Goal: Information Seeking & Learning: Learn about a topic

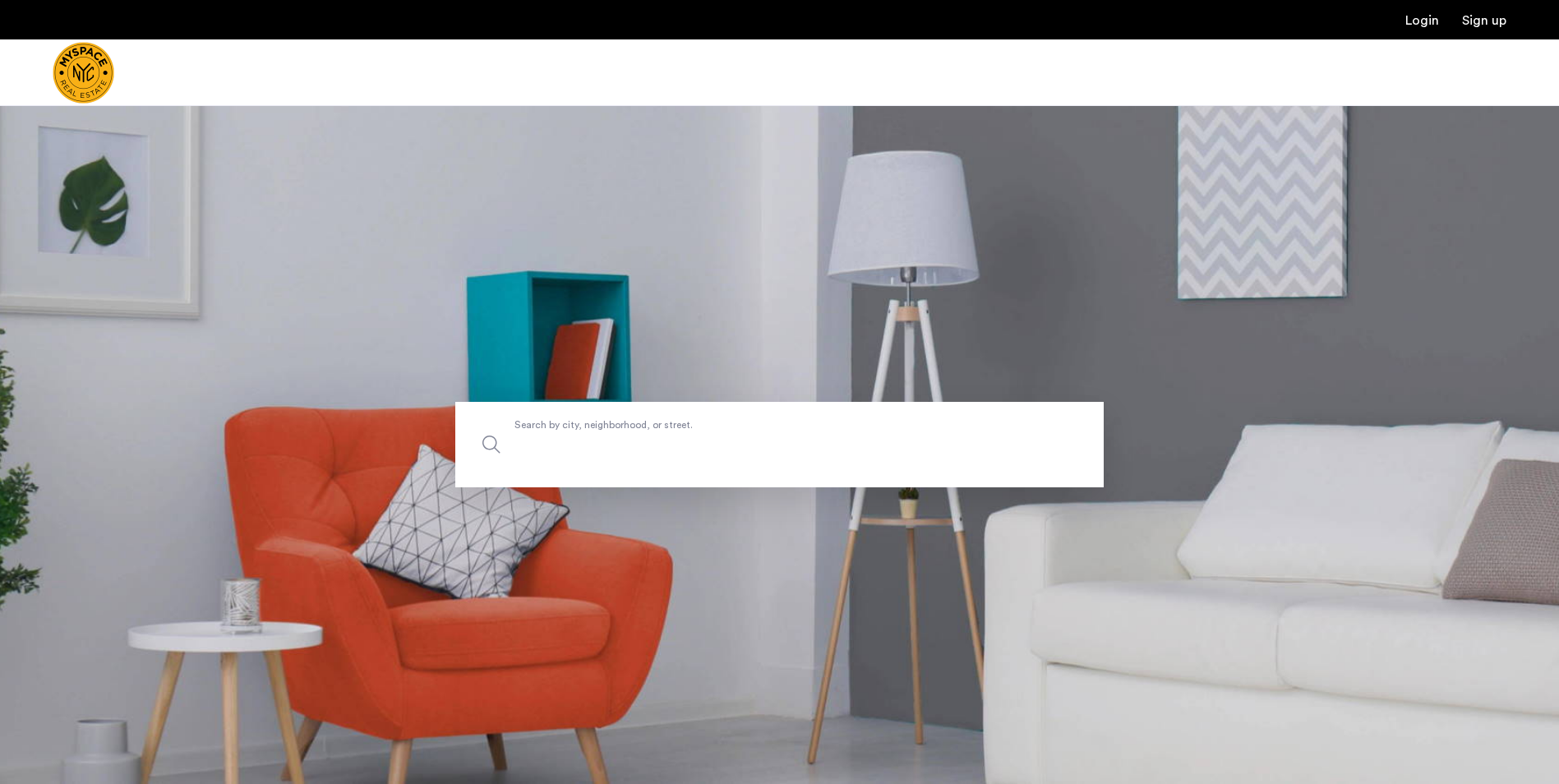
click at [695, 468] on input "Search by city, neighborhood, or street." at bounding box center [779, 444] width 649 height 86
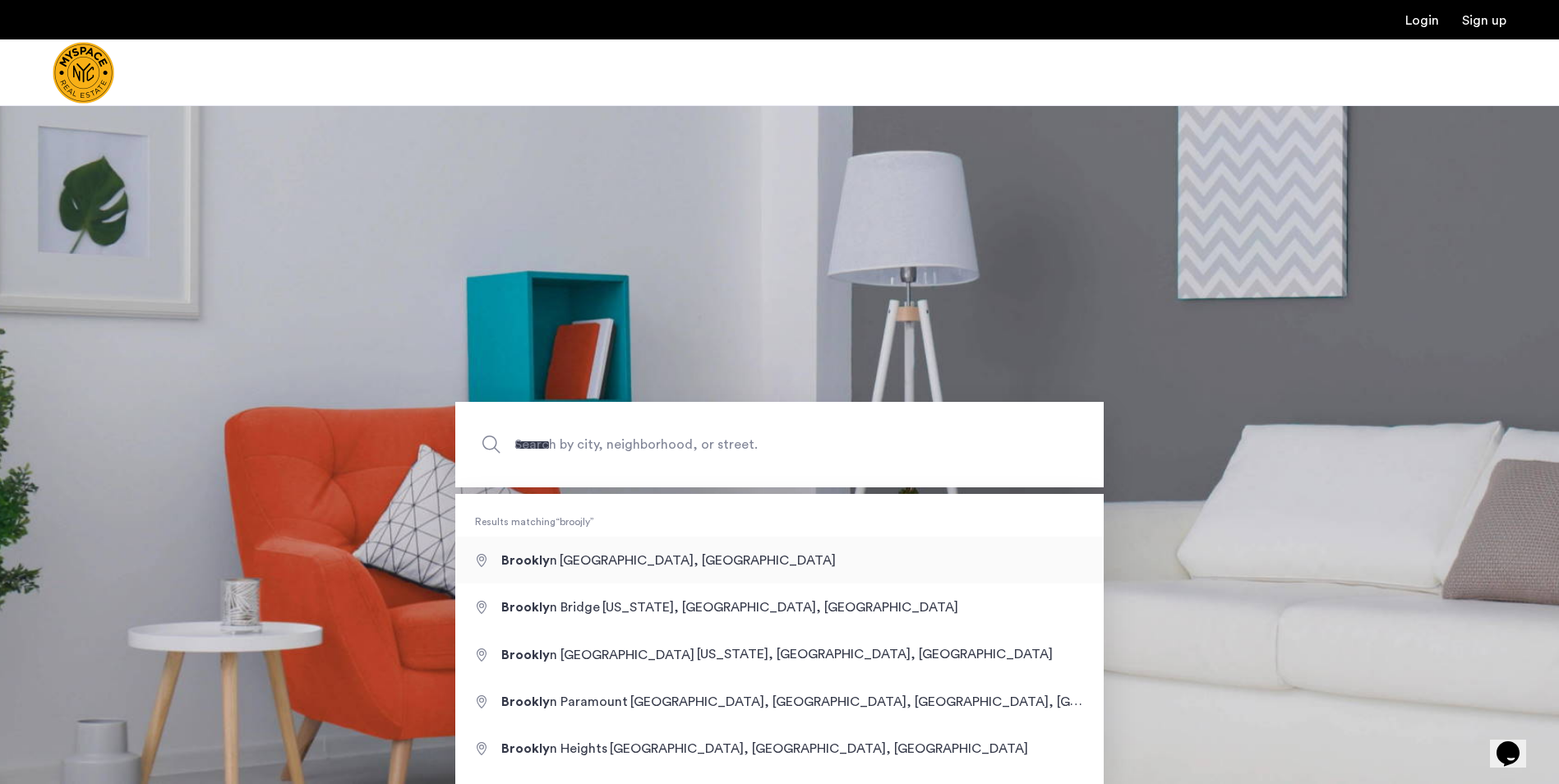
type input "**********"
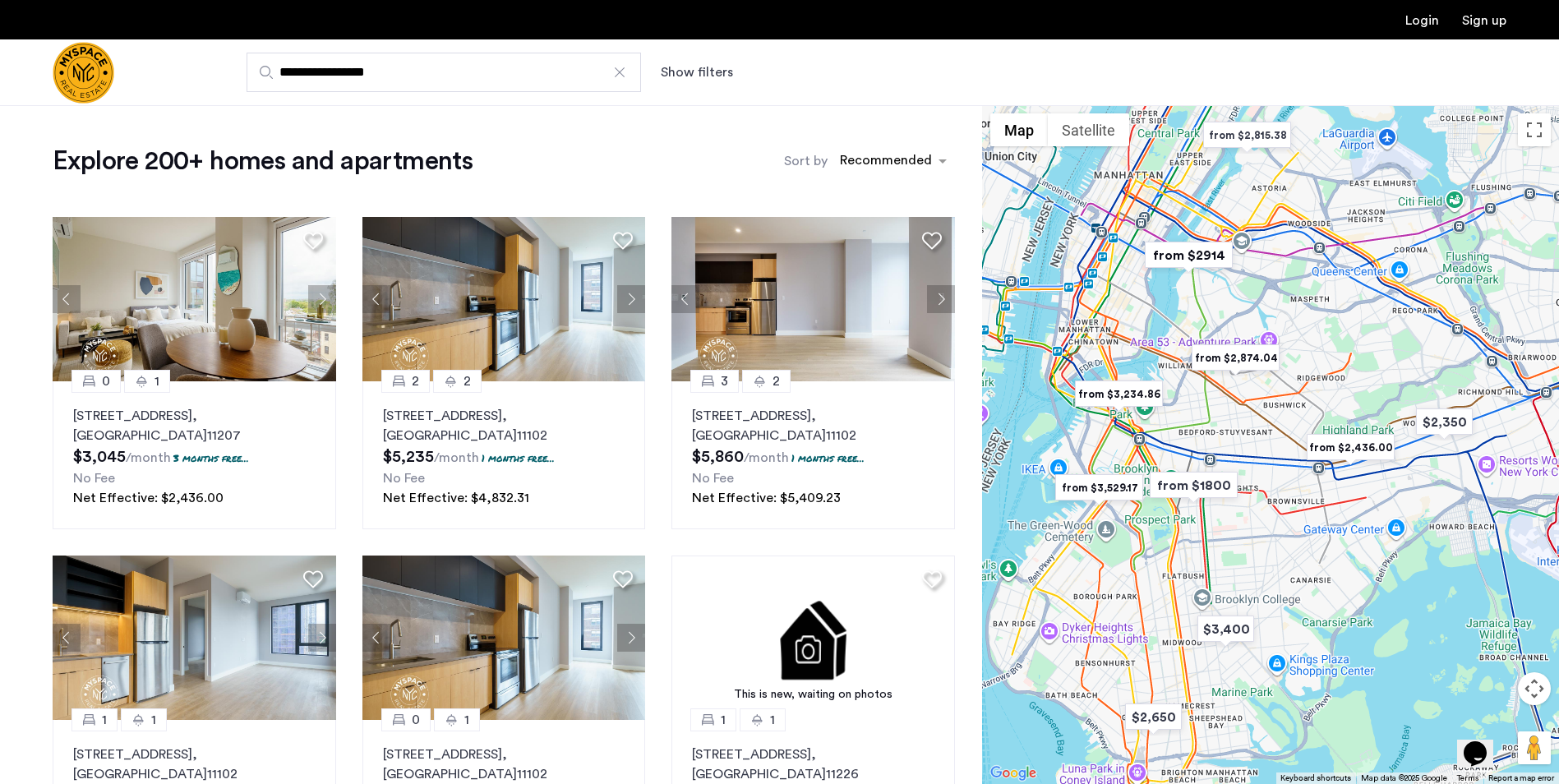
click at [693, 72] on button "Show filters" at bounding box center [697, 72] width 72 height 20
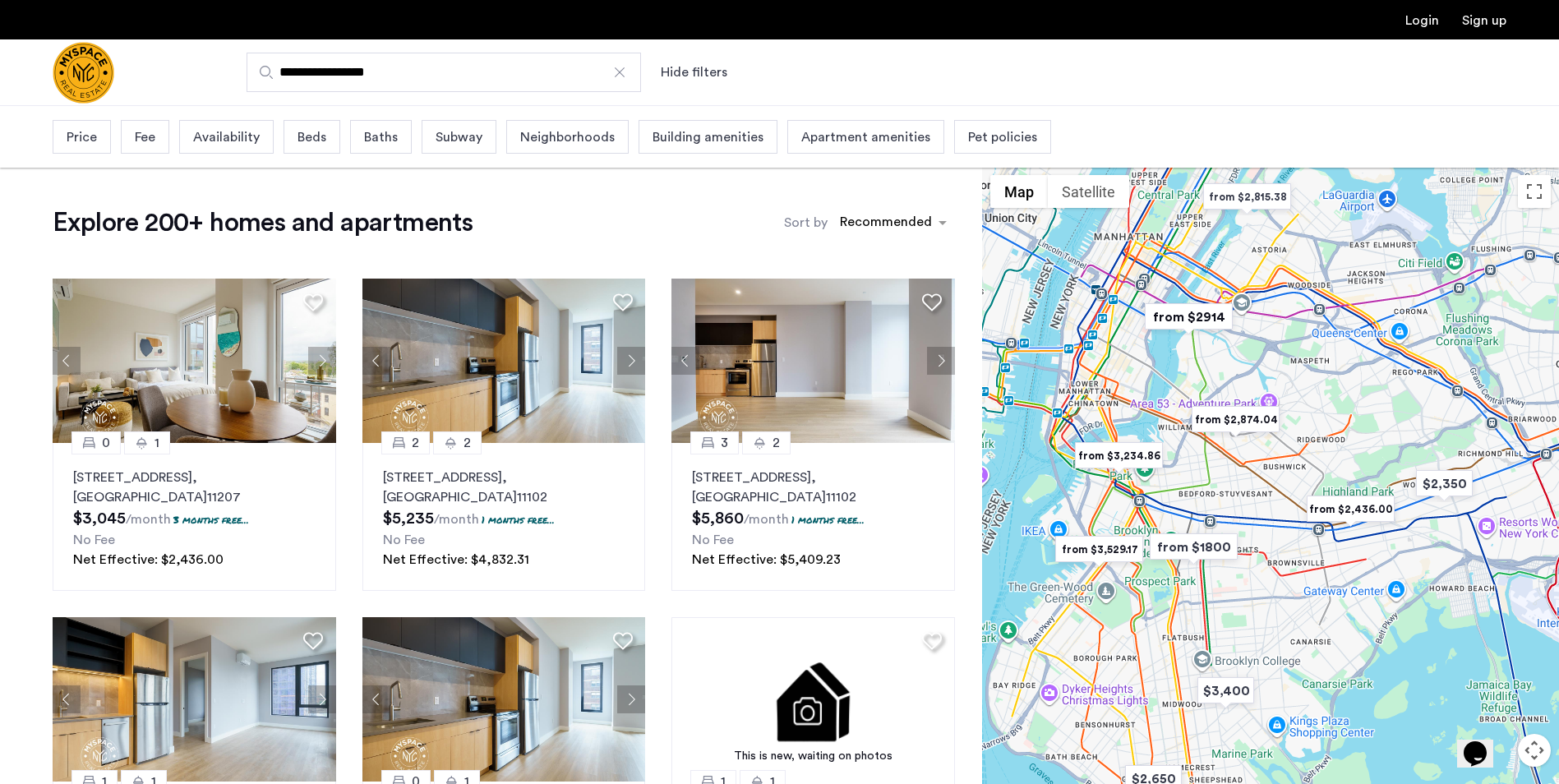
click at [82, 148] on div "Price" at bounding box center [81, 136] width 59 height 34
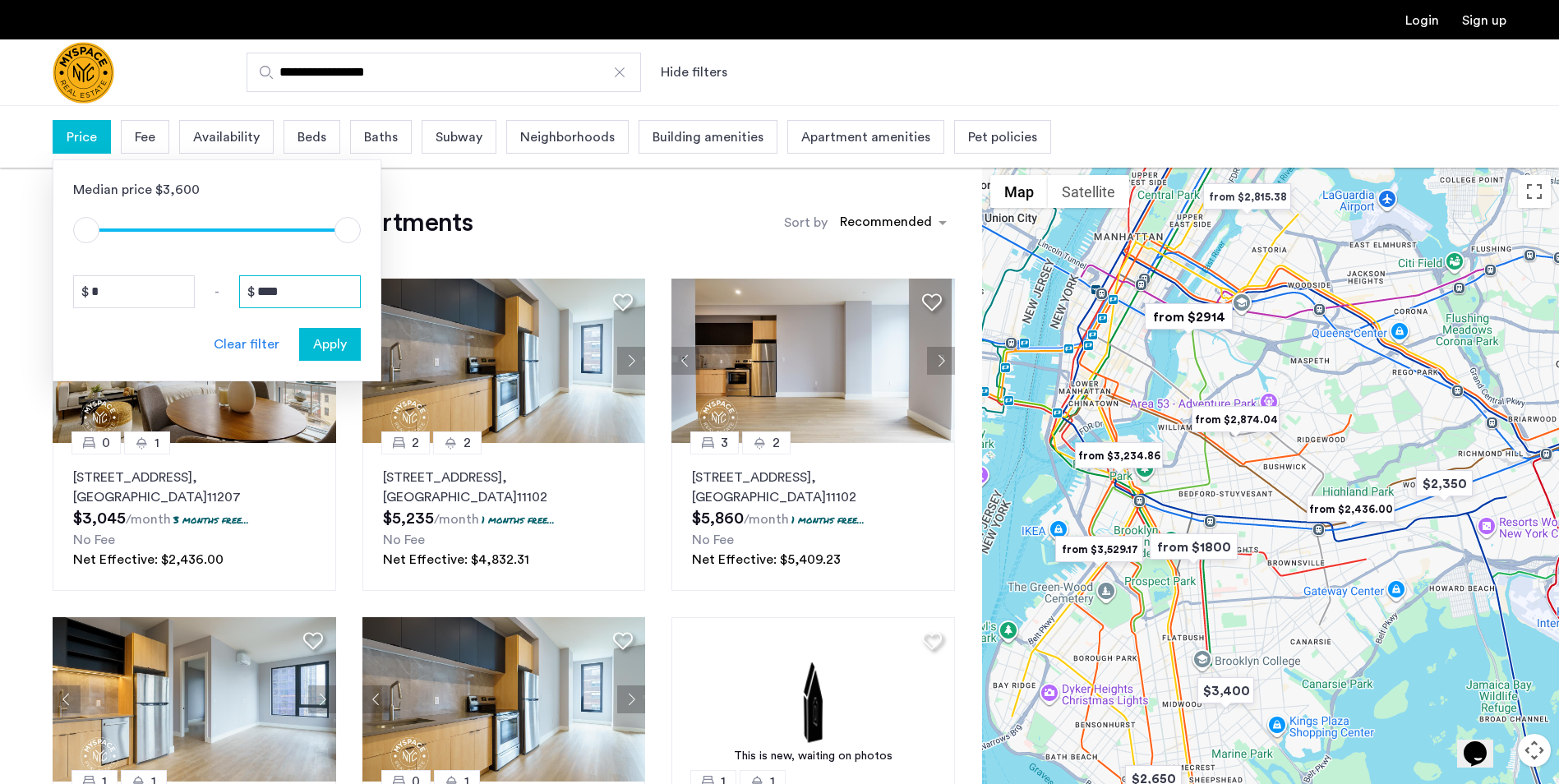
drag, startPoint x: 302, startPoint y: 297, endPoint x: 193, endPoint y: 295, distance: 109.0
click at [196, 296] on div "* - ****" at bounding box center [217, 292] width 287 height 33
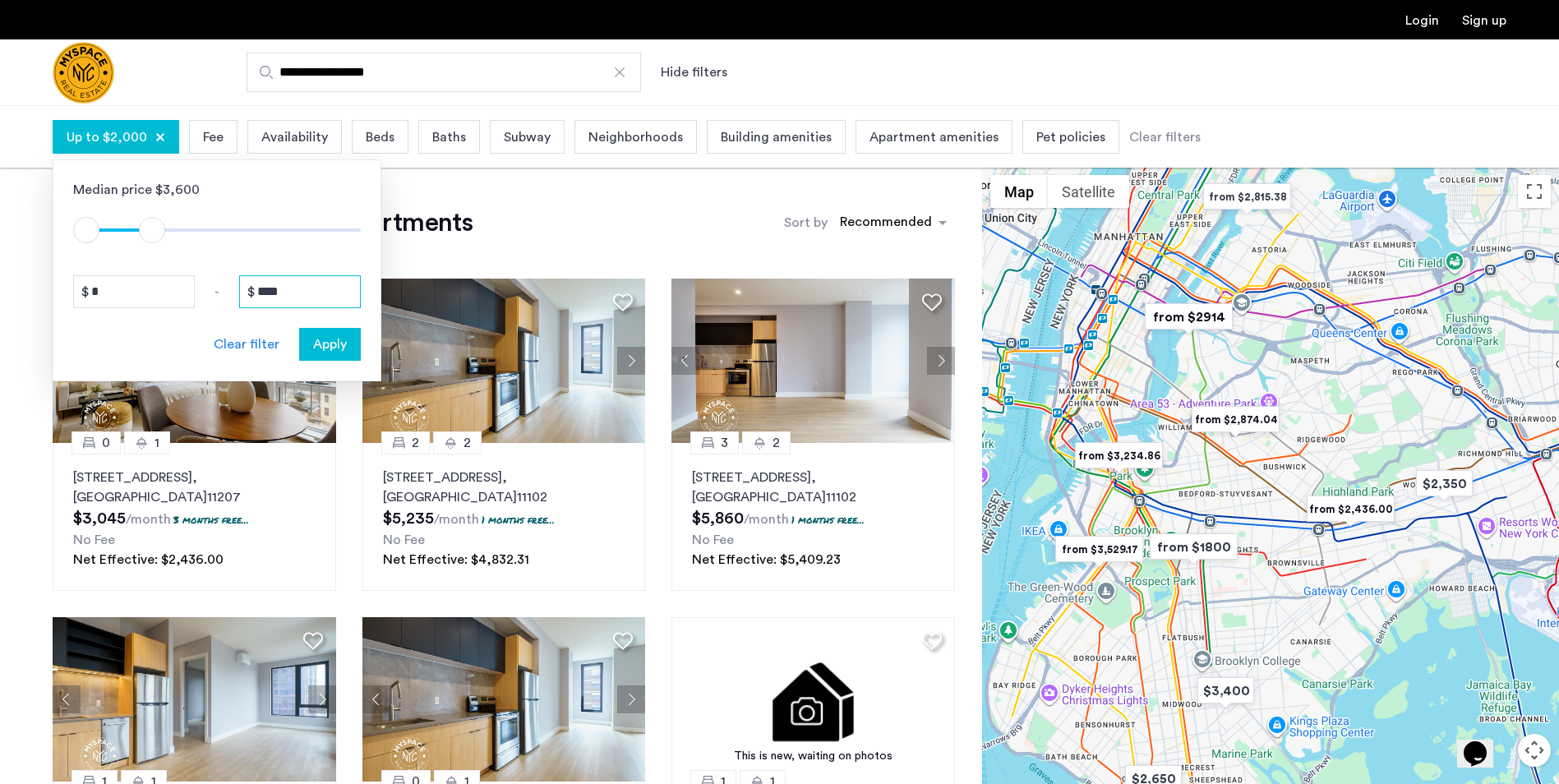
type input "****"
click at [318, 344] on span "Apply" at bounding box center [330, 344] width 34 height 20
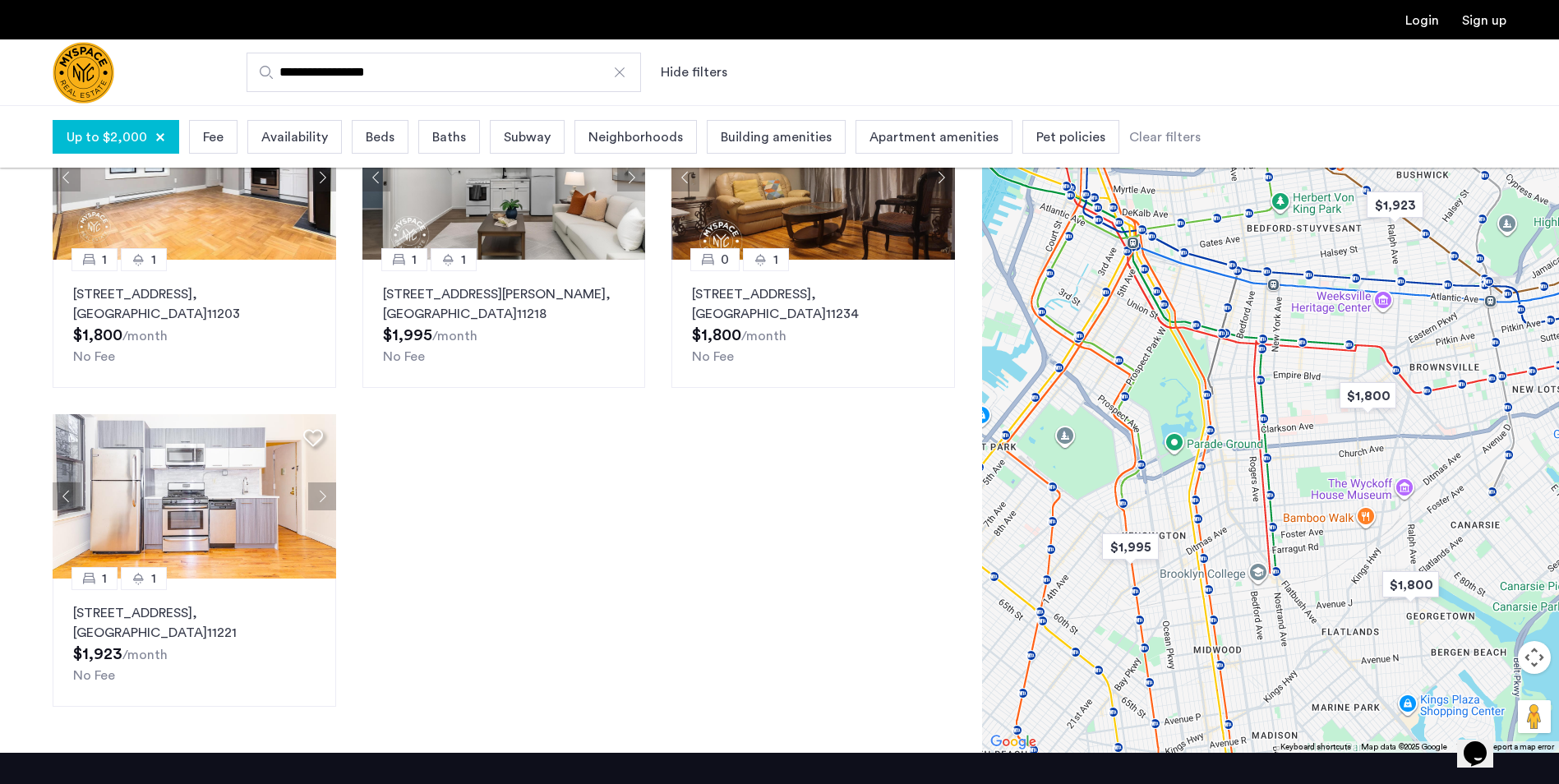
scroll to position [328, 0]
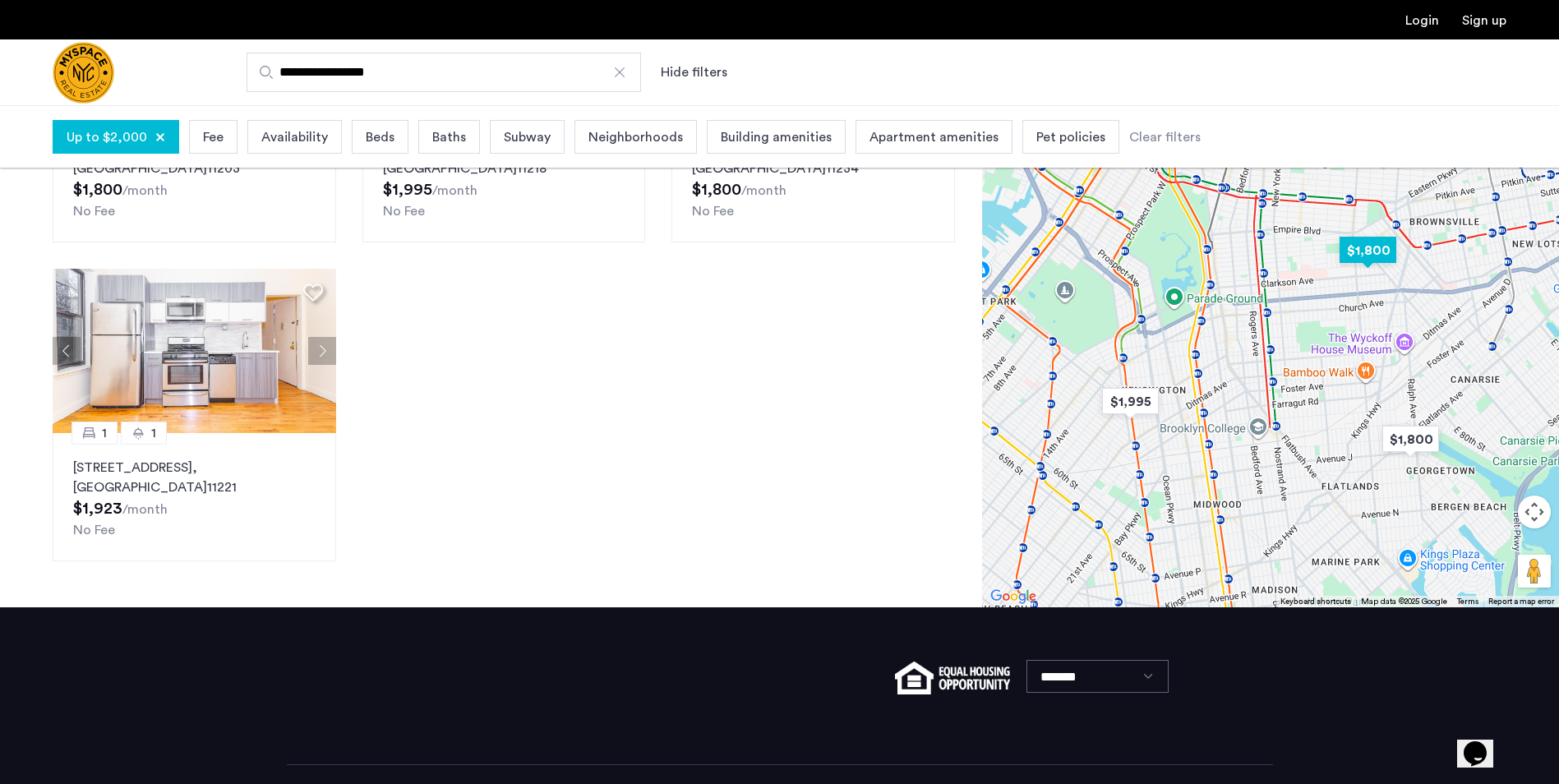
click at [1384, 254] on img "$1,800" at bounding box center [1369, 250] width 70 height 37
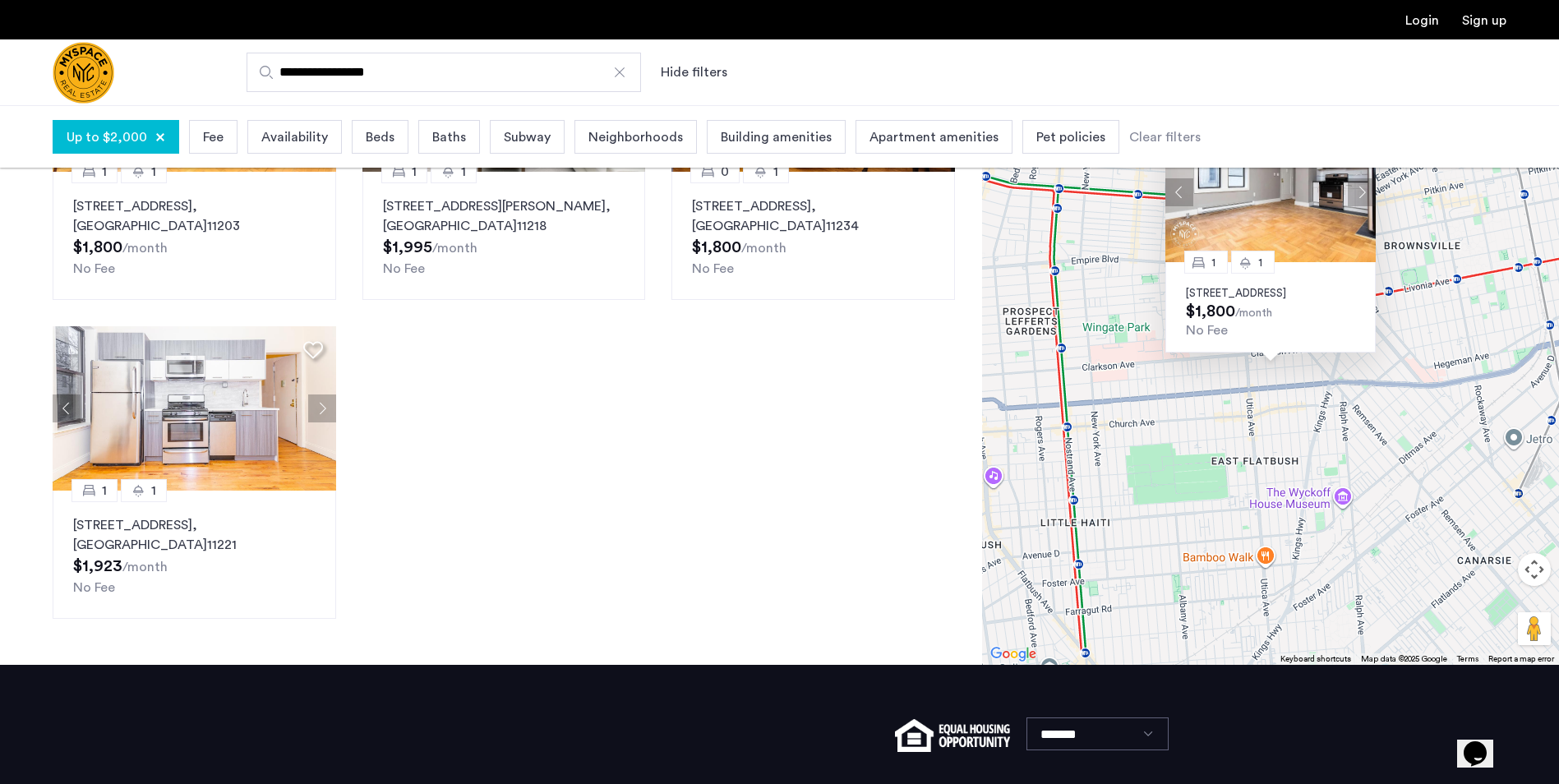
scroll to position [246, 0]
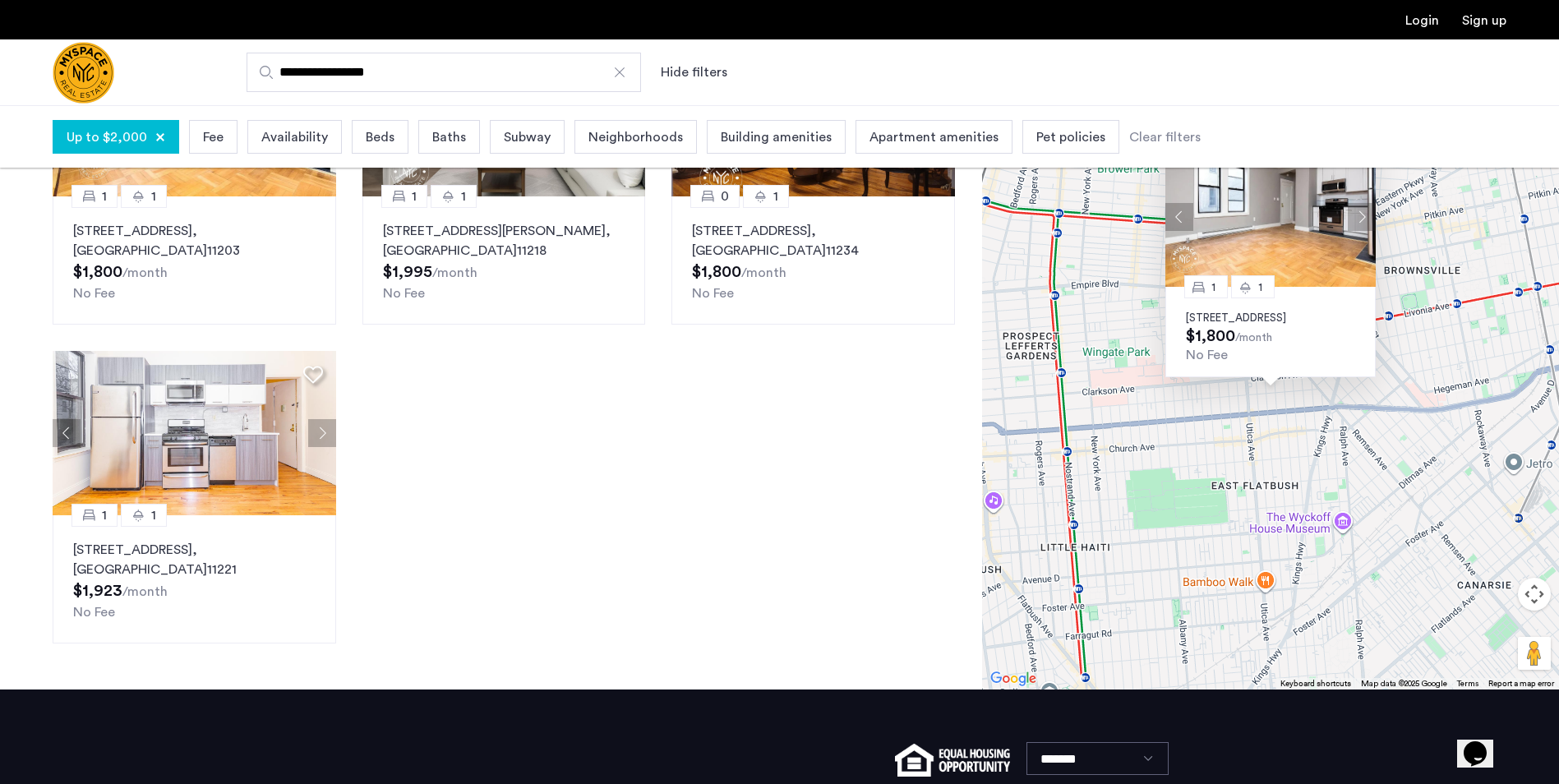
click at [1235, 485] on div "1 1 92 East 53rd Street, Unit 4H, Brooklyn, NY 11203 $1,800 /month No Fee" at bounding box center [1271, 349] width 577 height 678
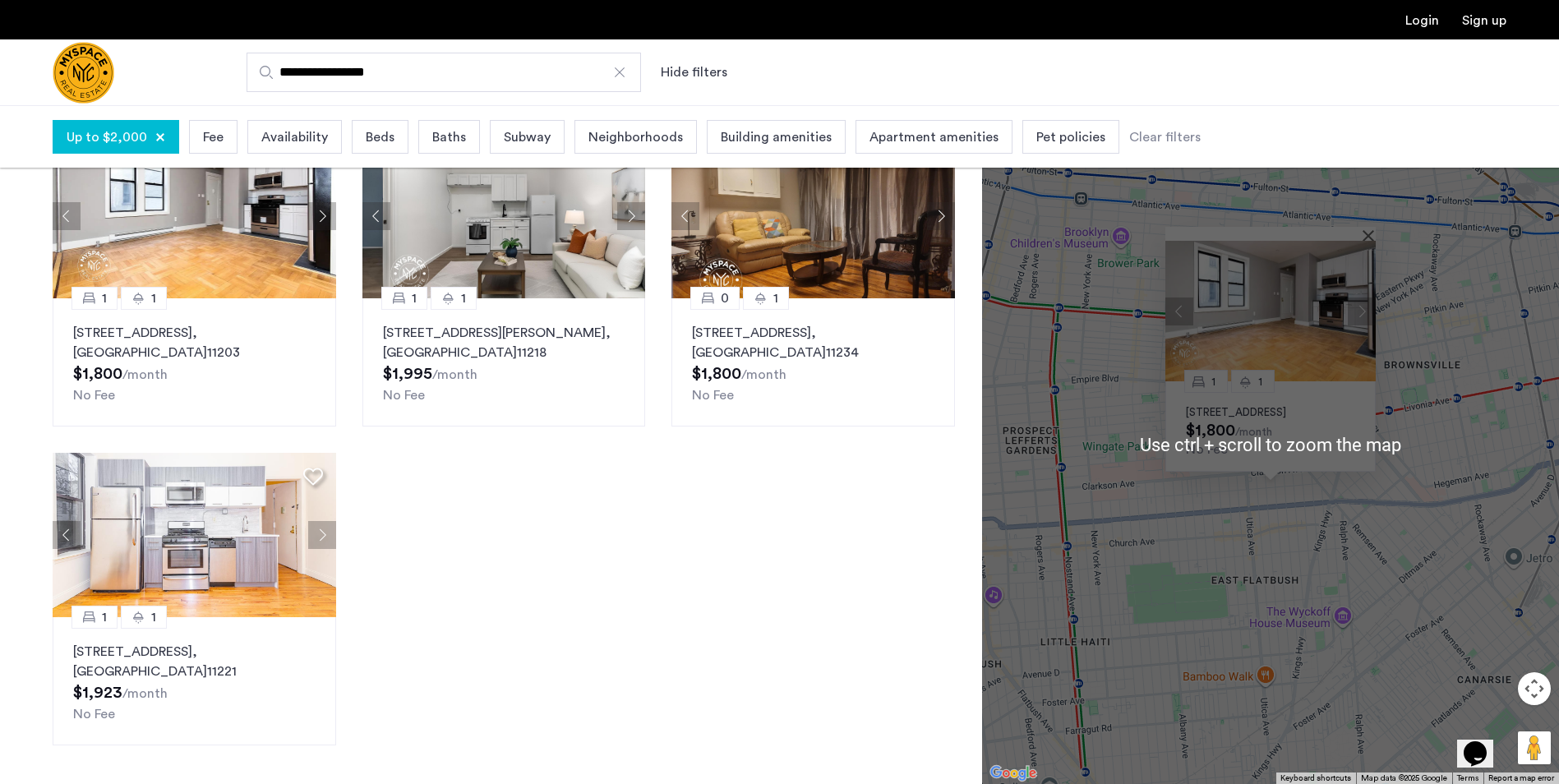
scroll to position [63, 0]
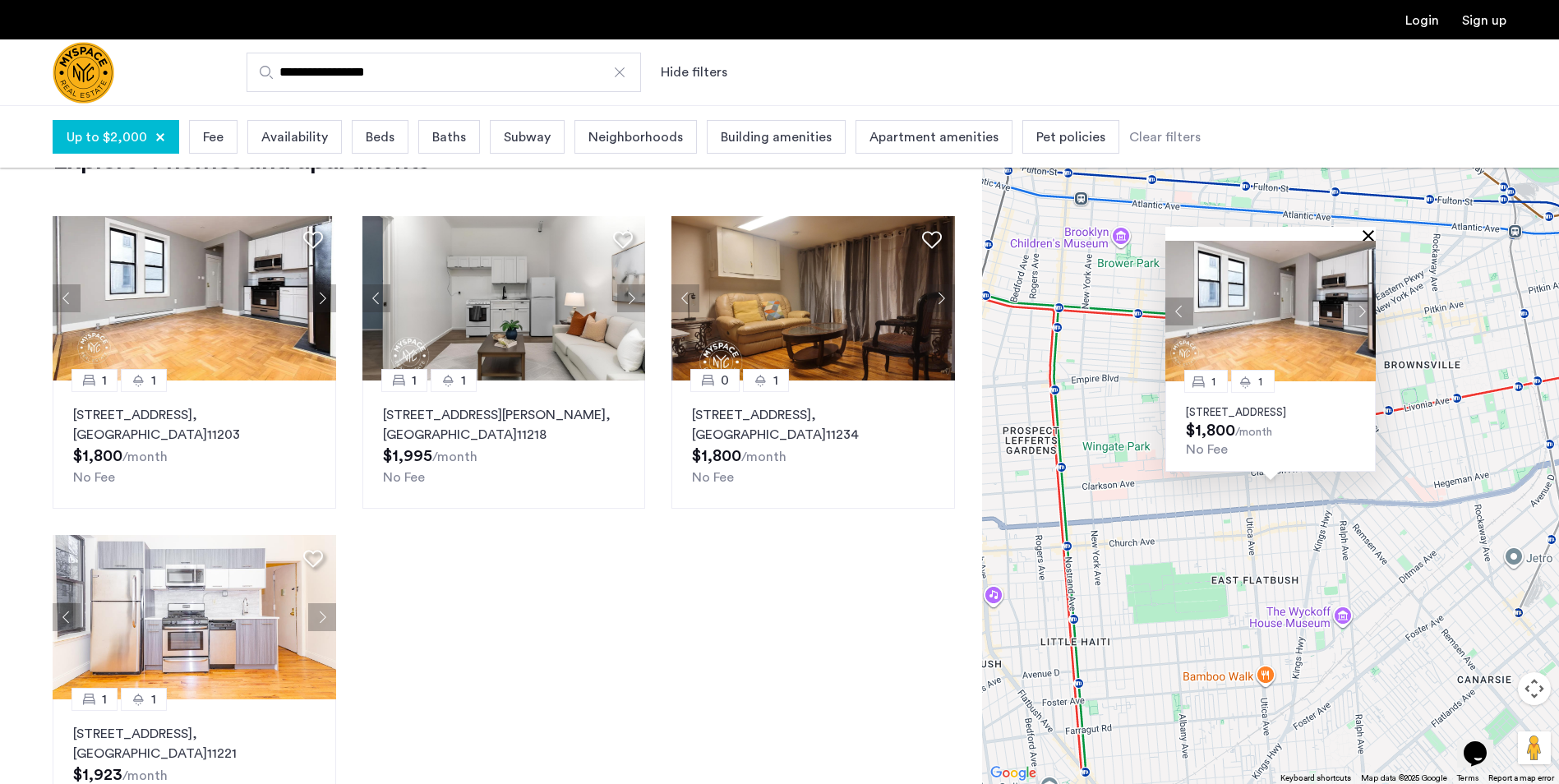
click at [1371, 230] on button "Close" at bounding box center [1371, 235] width 11 height 11
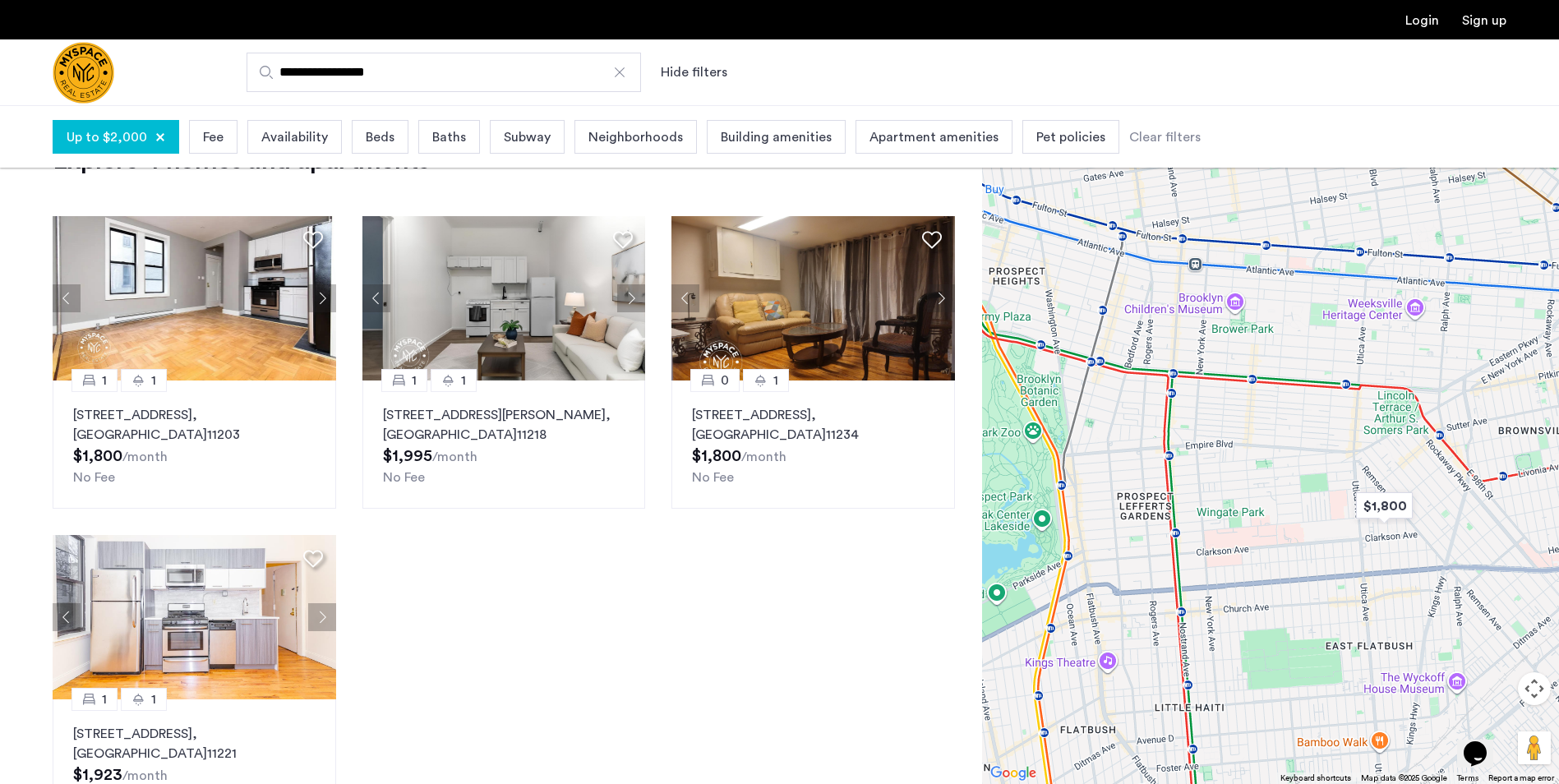
drag, startPoint x: 1208, startPoint y: 357, endPoint x: 1323, endPoint y: 426, distance: 134.1
click at [1323, 426] on div at bounding box center [1271, 444] width 577 height 678
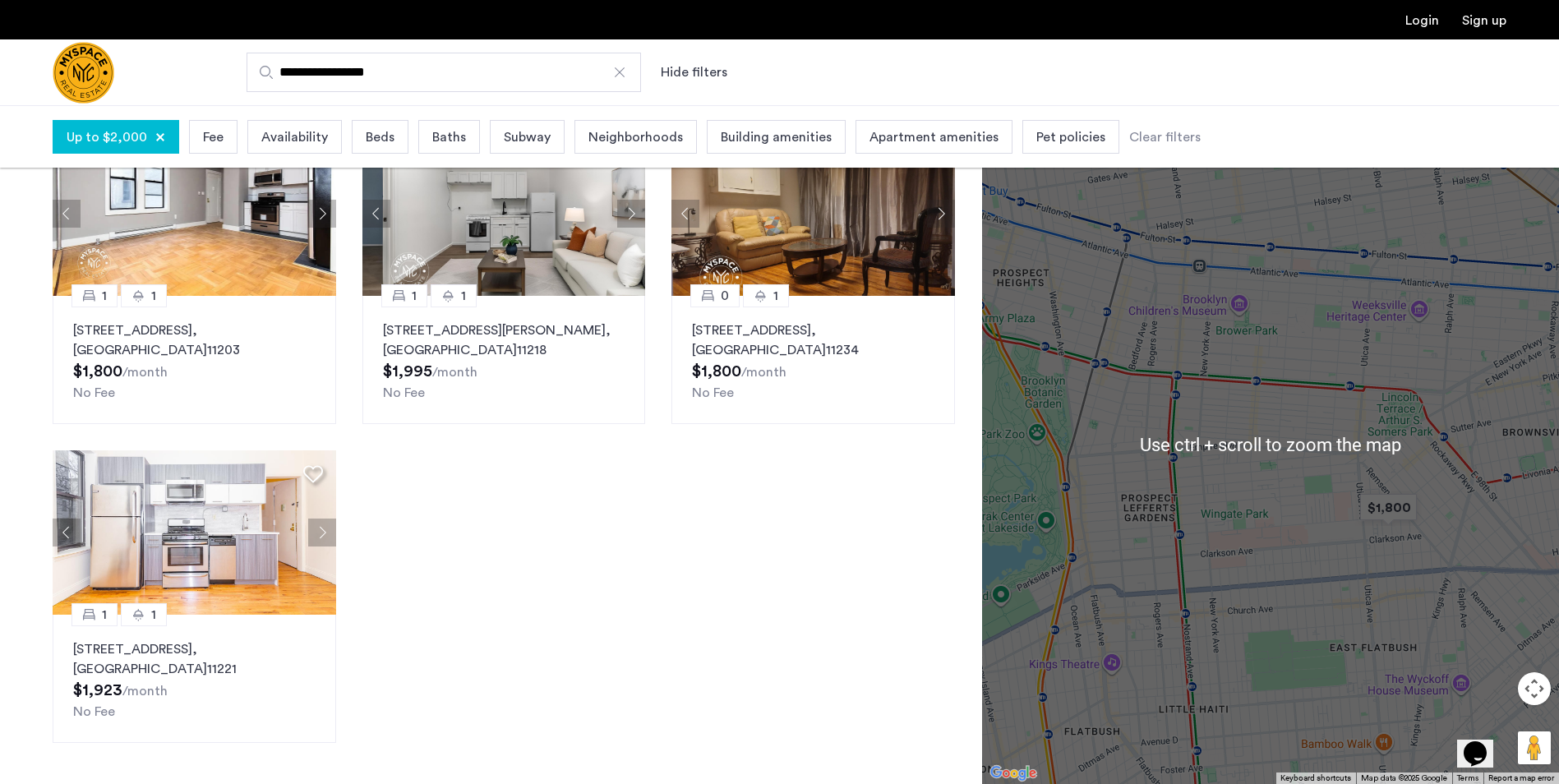
scroll to position [145, 0]
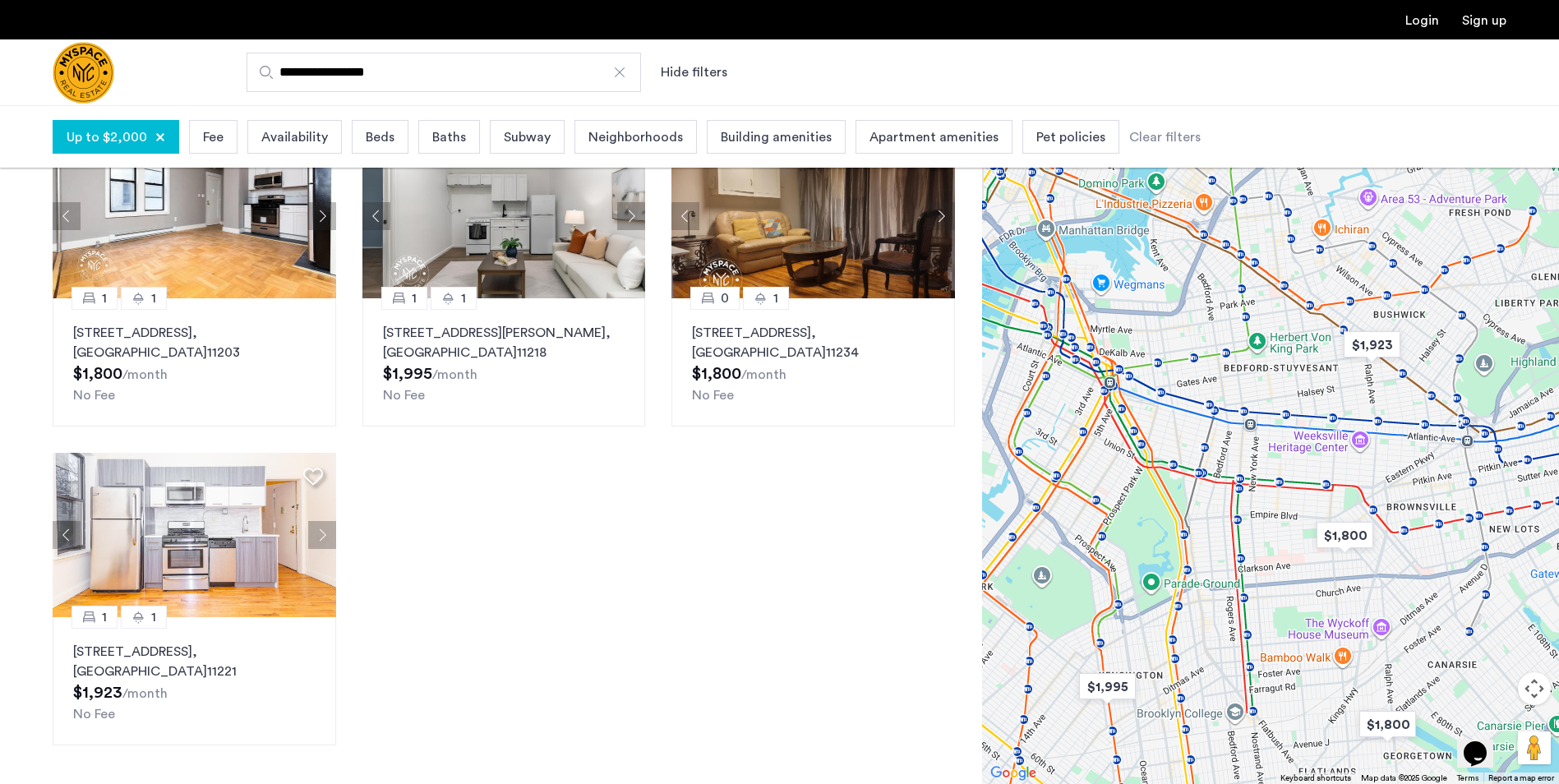
drag, startPoint x: 1293, startPoint y: 352, endPoint x: 1296, endPoint y: 383, distance: 31.1
click at [1296, 383] on div at bounding box center [1271, 444] width 577 height 678
click at [1388, 343] on img "$1,923" at bounding box center [1372, 346] width 70 height 37
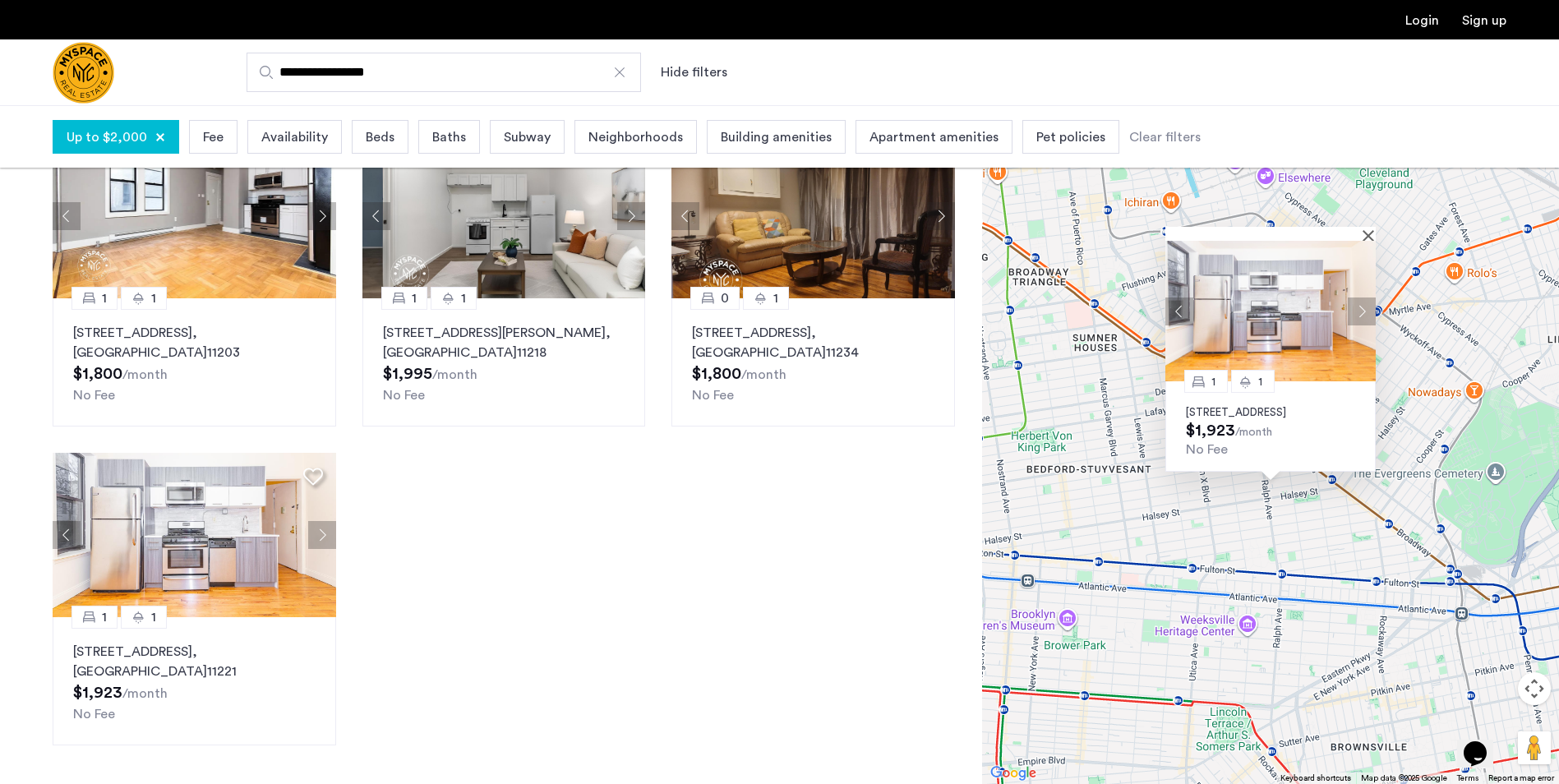
click at [1232, 514] on div "1 1 831 Madison St, Unit 8C, Brooklyn, NY 11221 $1,923 /month No Fee" at bounding box center [1271, 444] width 577 height 678
click at [1361, 298] on button "Next apartment" at bounding box center [1362, 312] width 28 height 28
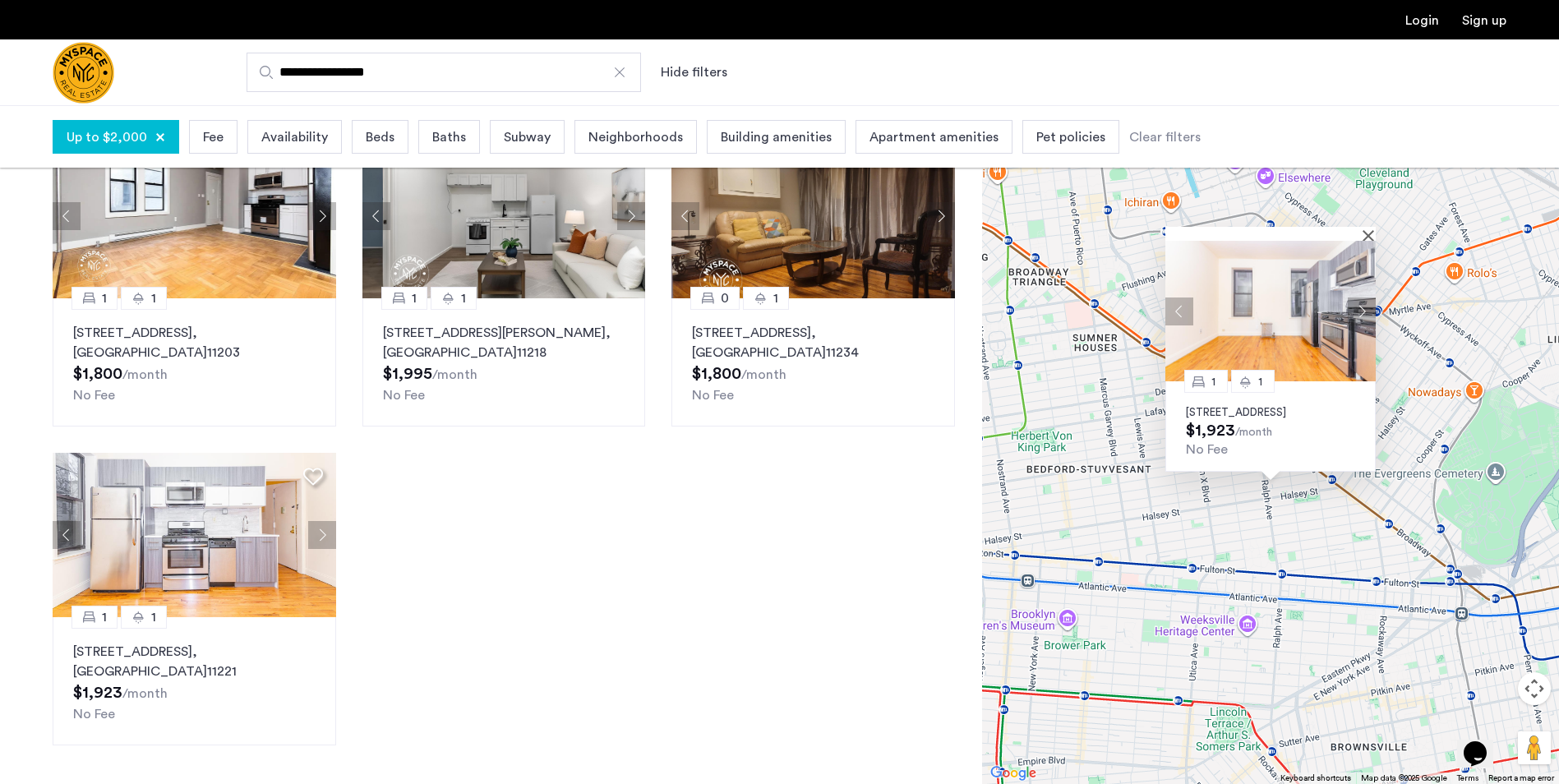
click at [1186, 494] on div "1 1 831 Madison St, Unit 8C, Brooklyn, NY 11221 $1,923 /month No Fee" at bounding box center [1271, 444] width 577 height 678
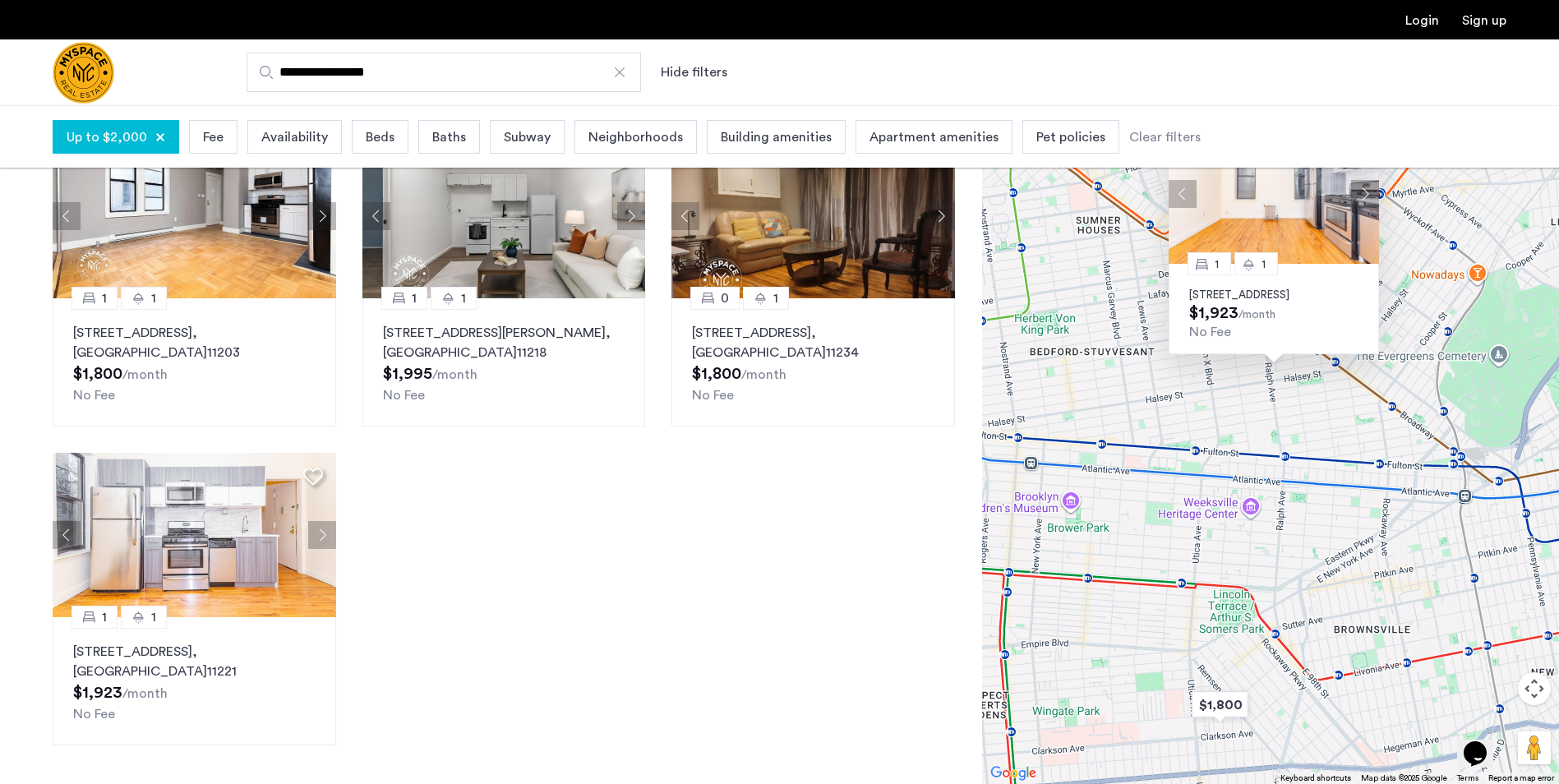
drag, startPoint x: 1111, startPoint y: 450, endPoint x: 1110, endPoint y: 180, distance: 270.0
click at [1110, 180] on div "1 1 831 Madison St, Unit 8C, Brooklyn, NY 11221 $1,923 /month No Fee" at bounding box center [1271, 444] width 577 height 678
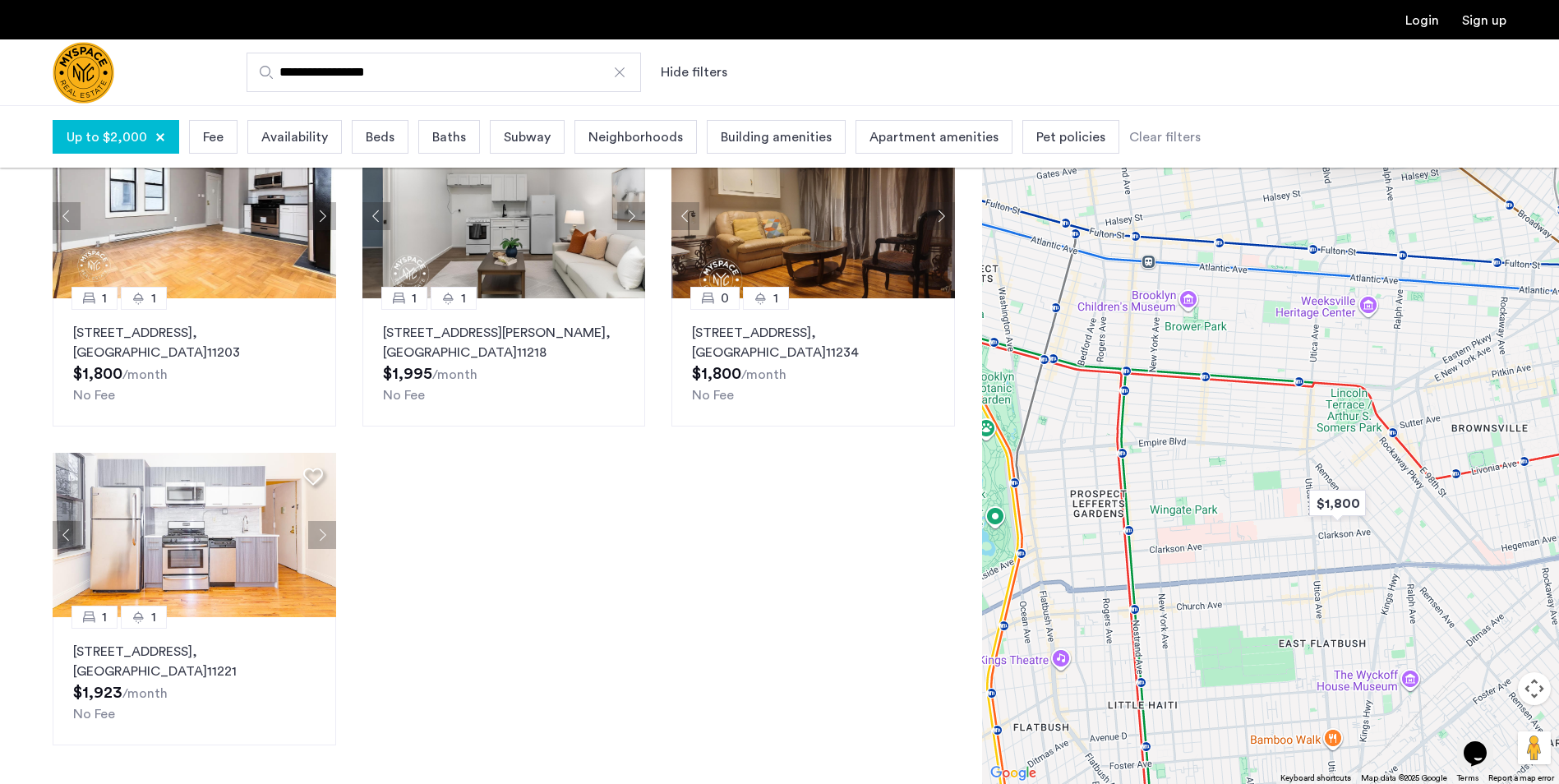
drag, startPoint x: 1197, startPoint y: 478, endPoint x: 1313, endPoint y: 558, distance: 140.9
click at [1313, 558] on div "1 1 831 Madison St, Unit 8C, Brooklyn, NY 11221 $1,923 /month No Fee" at bounding box center [1271, 444] width 577 height 678
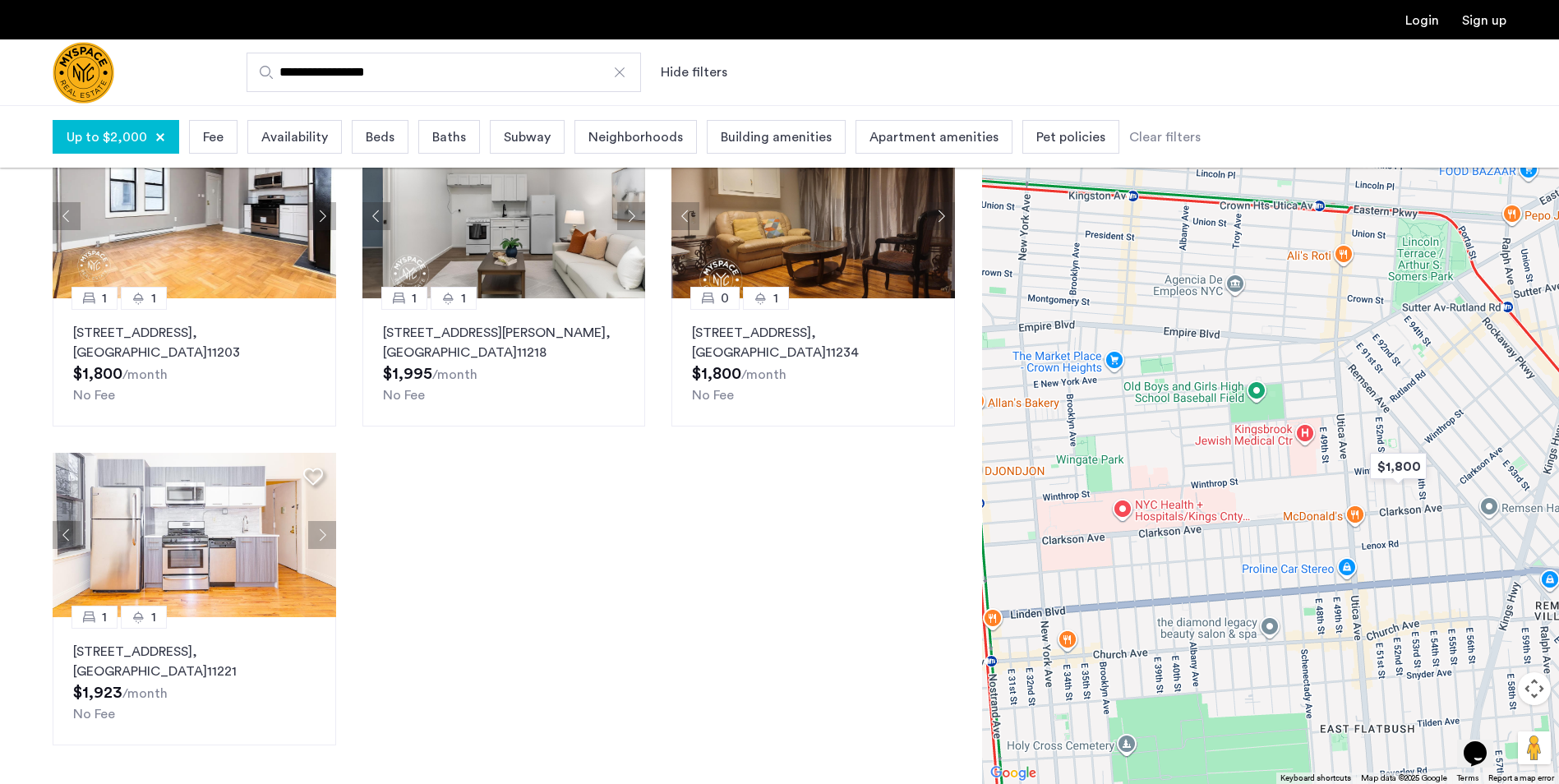
drag, startPoint x: 1288, startPoint y: 571, endPoint x: 1174, endPoint y: 453, distance: 164.1
click at [1174, 453] on div "1 1 831 Madison St, Unit 8C, Brooklyn, NY 11221 $1,923 /month No Fee" at bounding box center [1271, 444] width 577 height 678
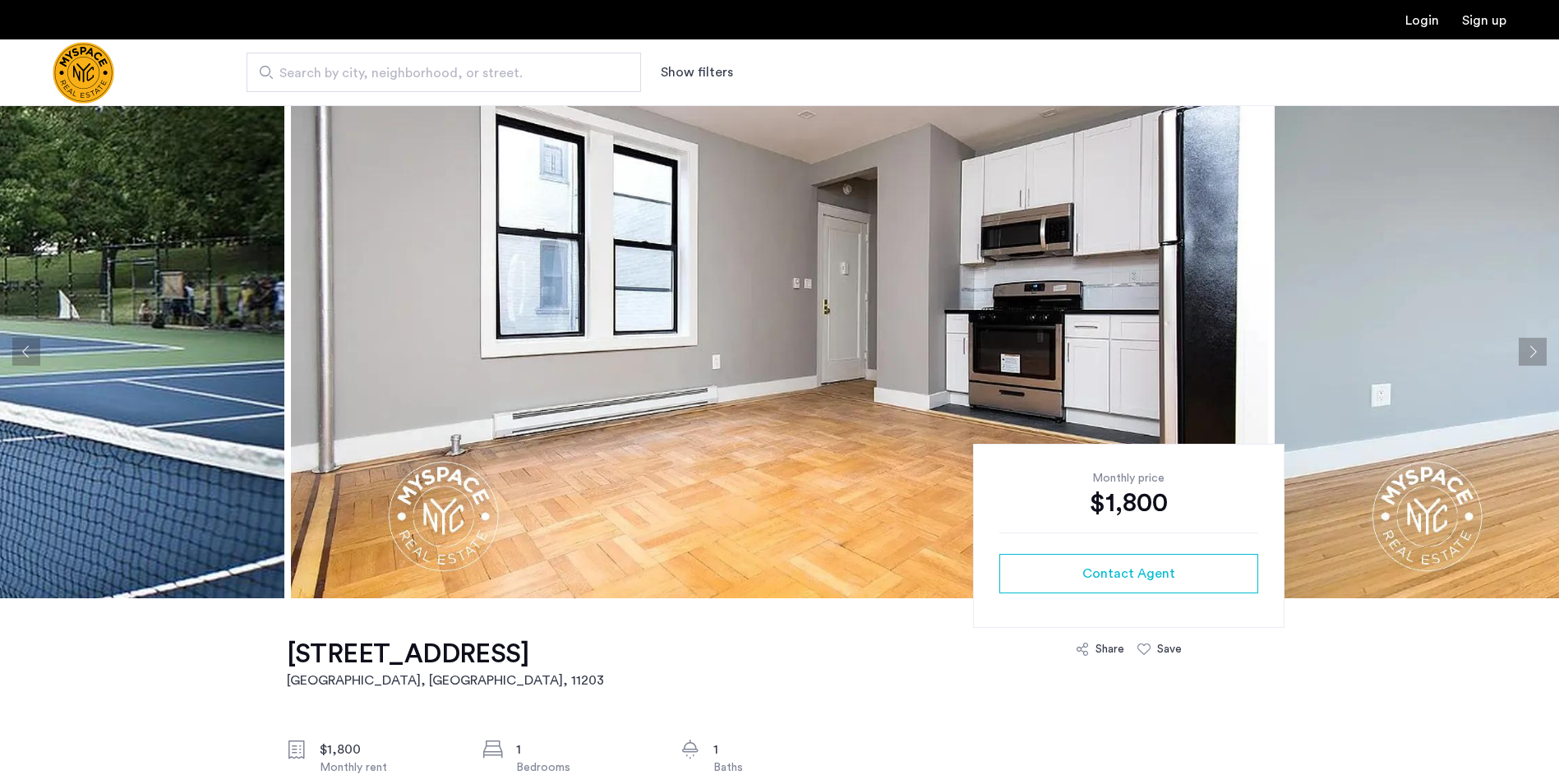
click at [1535, 350] on button "Next apartment" at bounding box center [1533, 352] width 28 height 28
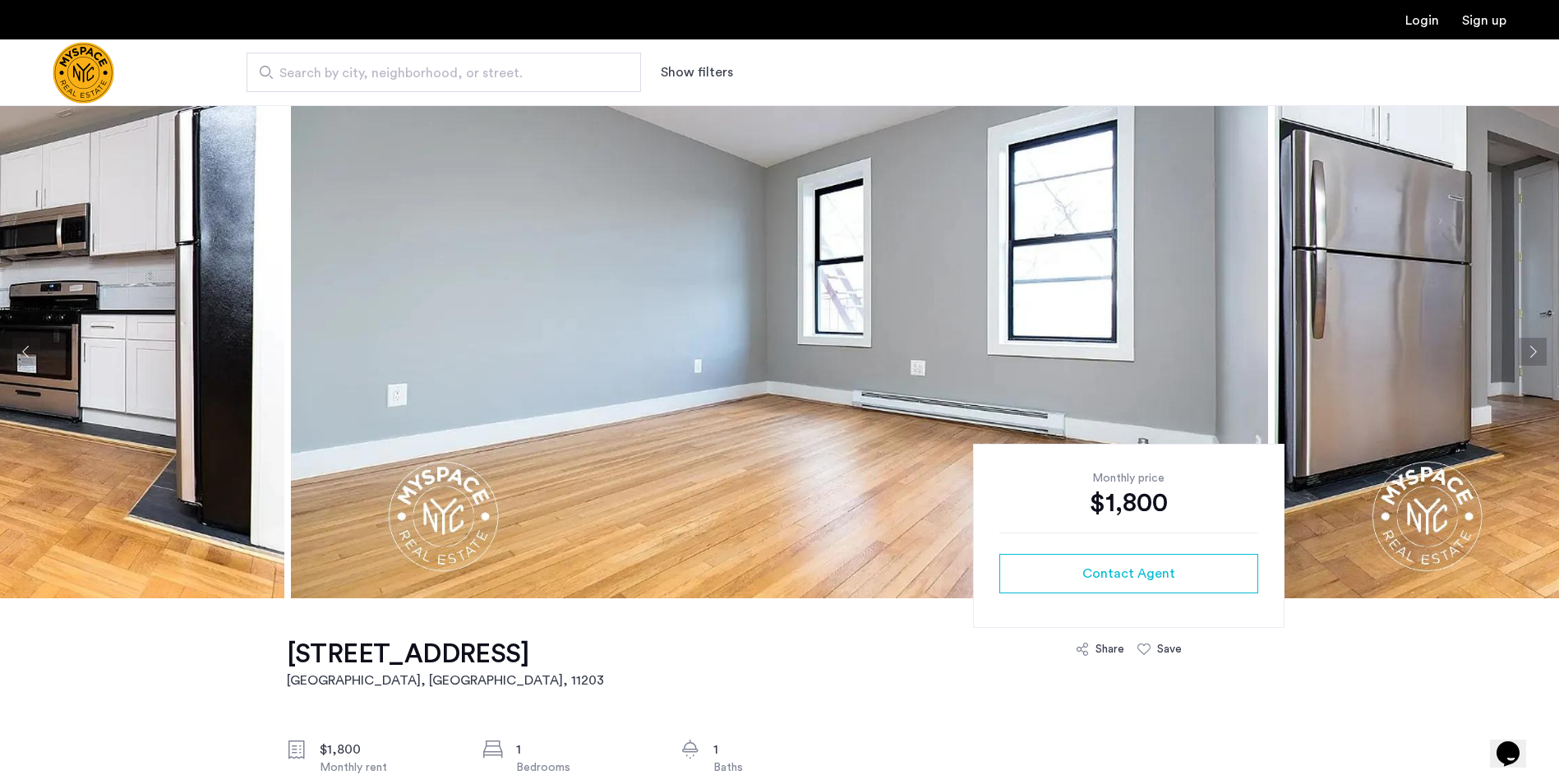
click at [1535, 350] on button "Next apartment" at bounding box center [1533, 352] width 28 height 28
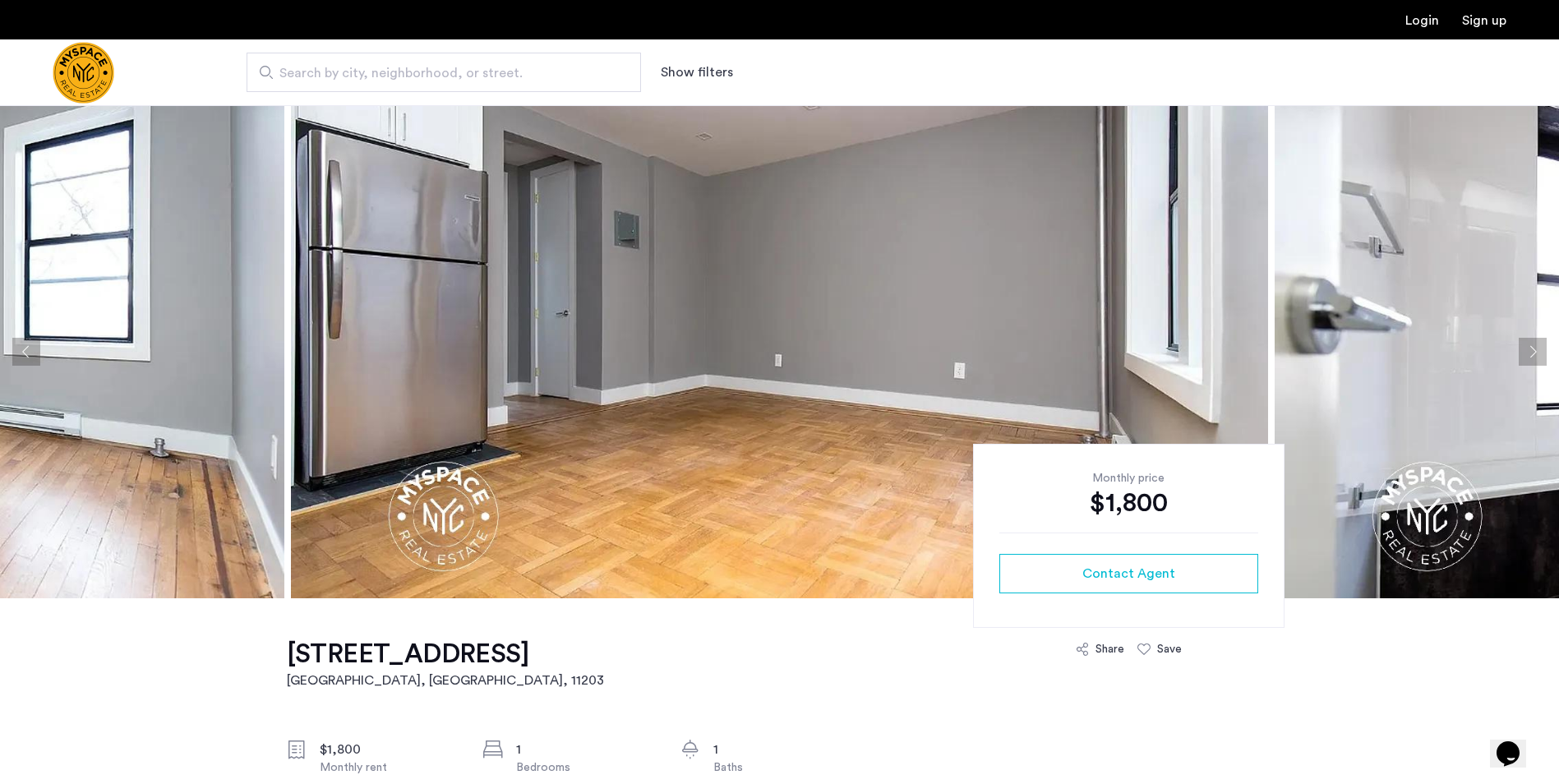
click at [1535, 350] on button "Next apartment" at bounding box center [1533, 352] width 28 height 28
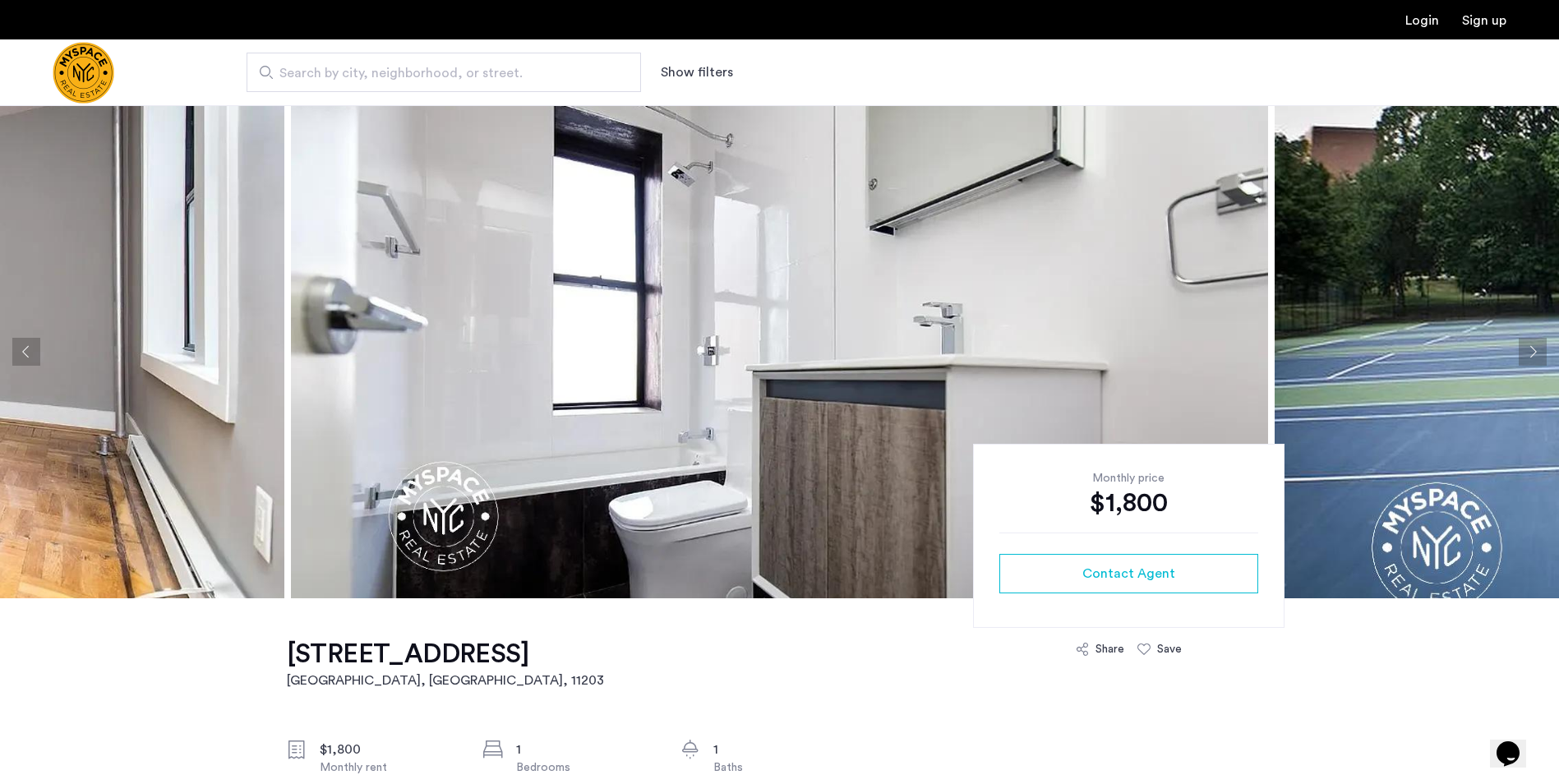
click at [1535, 350] on button "Next apartment" at bounding box center [1533, 352] width 28 height 28
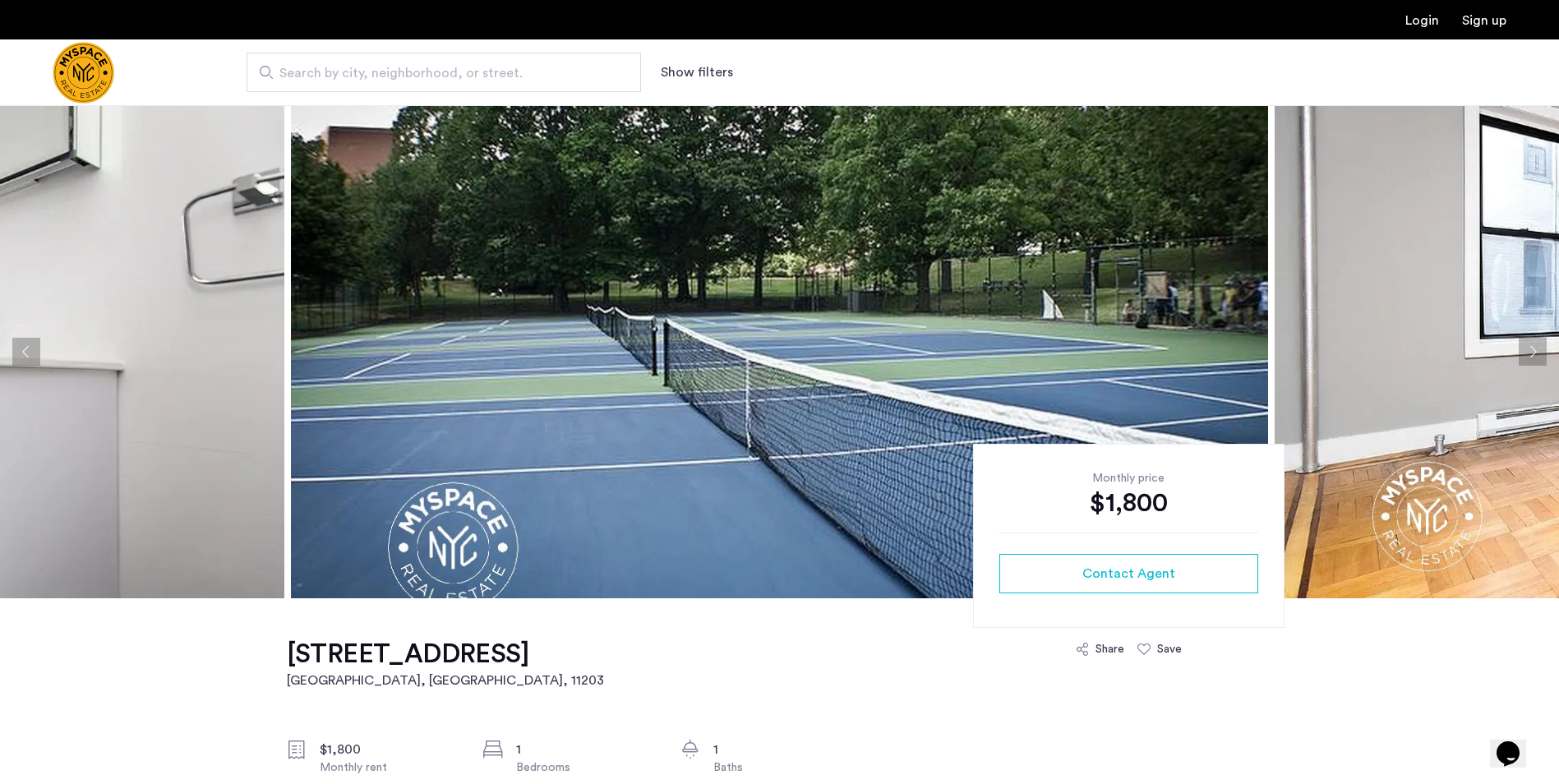
click at [1534, 350] on button "Next apartment" at bounding box center [1533, 352] width 28 height 28
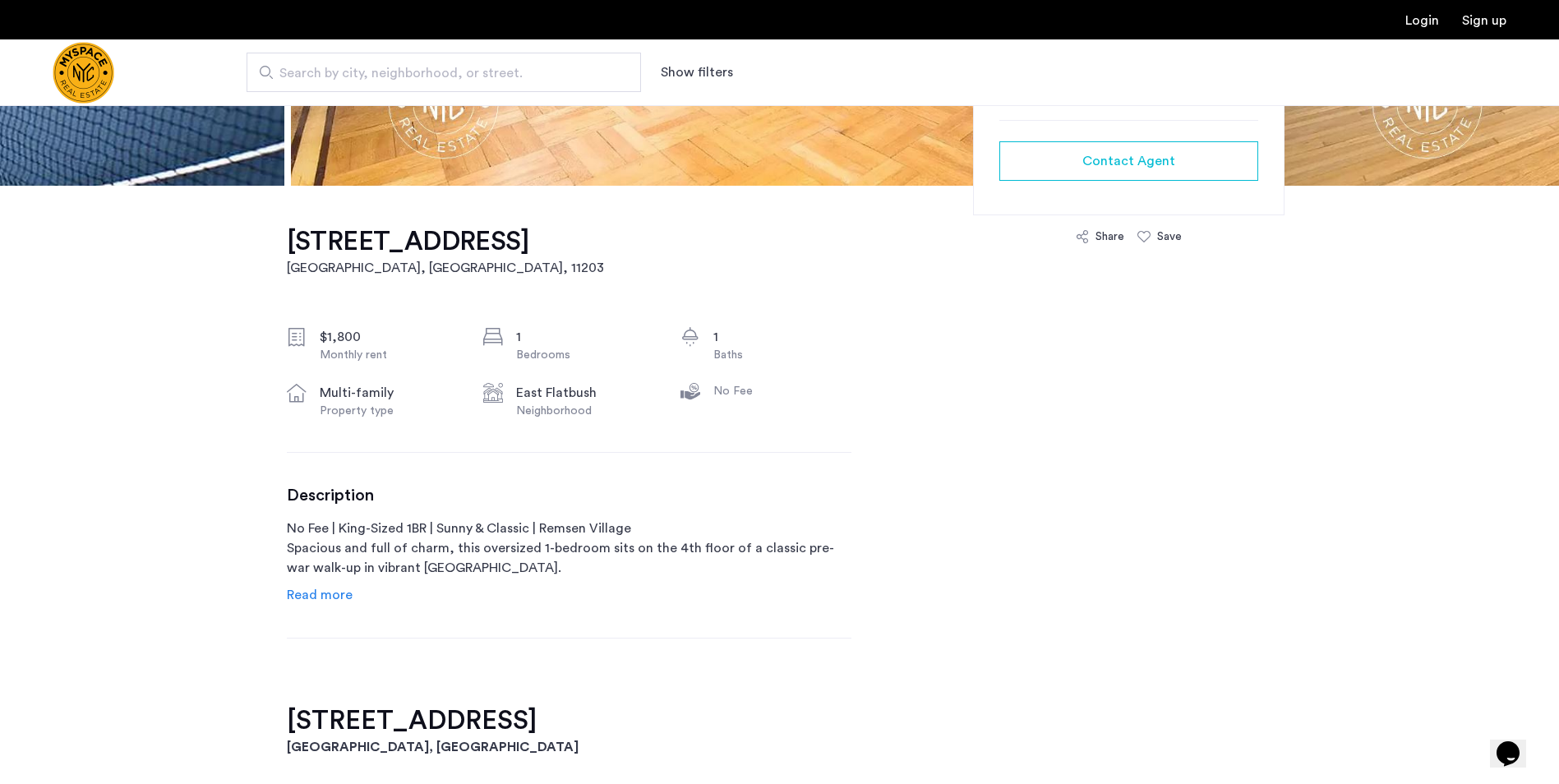
scroll to position [493, 0]
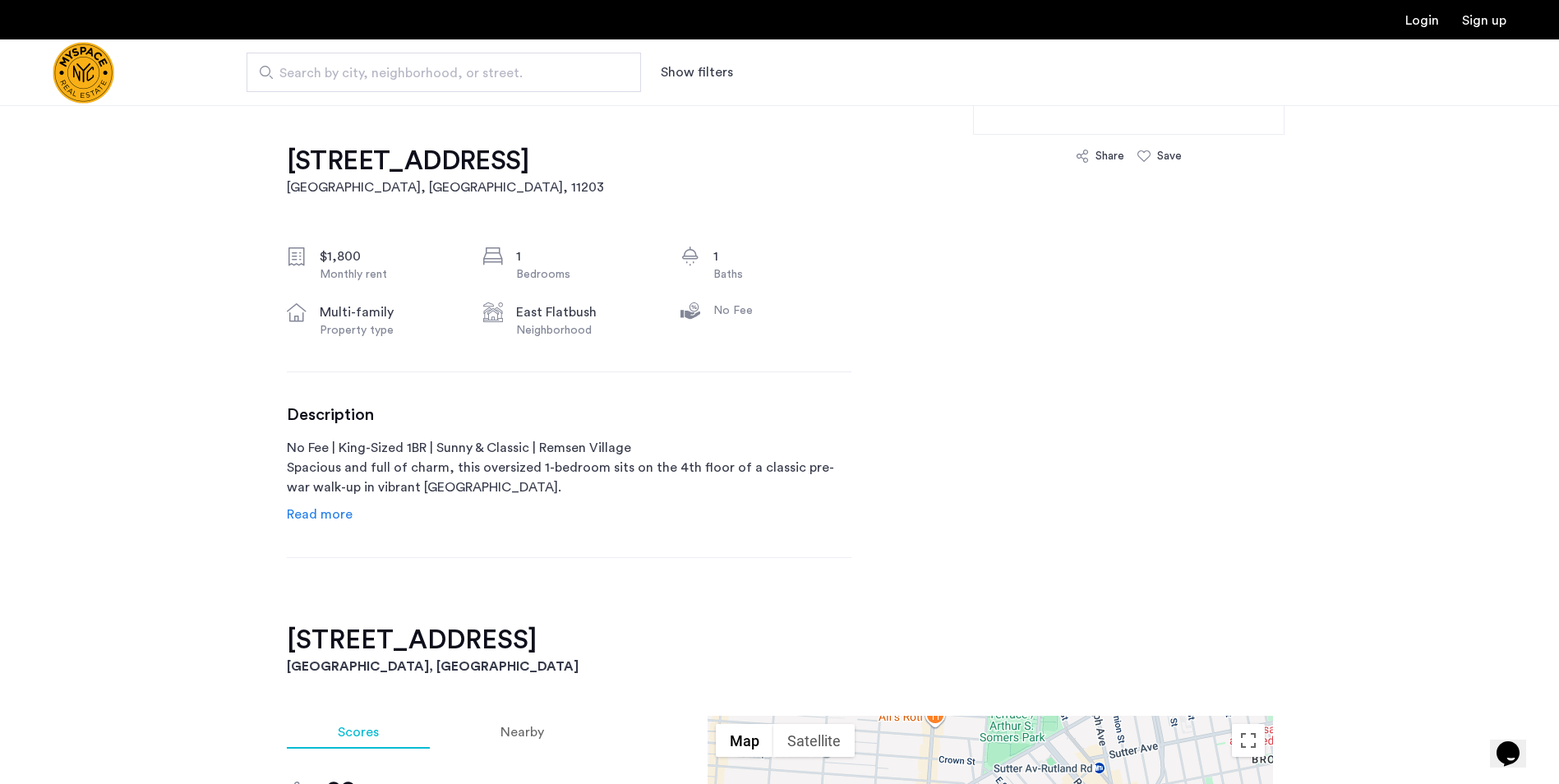
click at [302, 512] on span "Read more" at bounding box center [319, 514] width 66 height 13
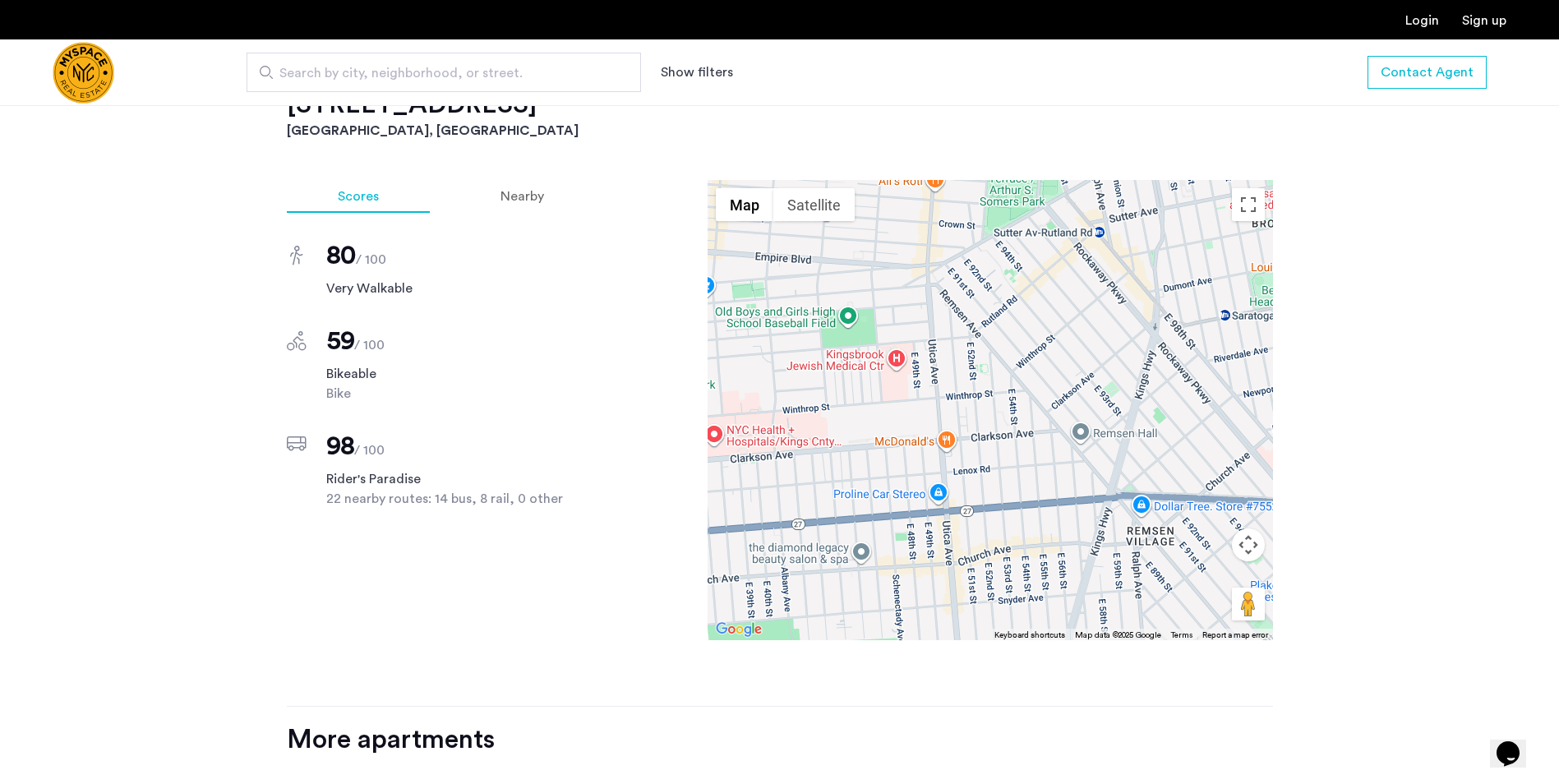
scroll to position [1233, 0]
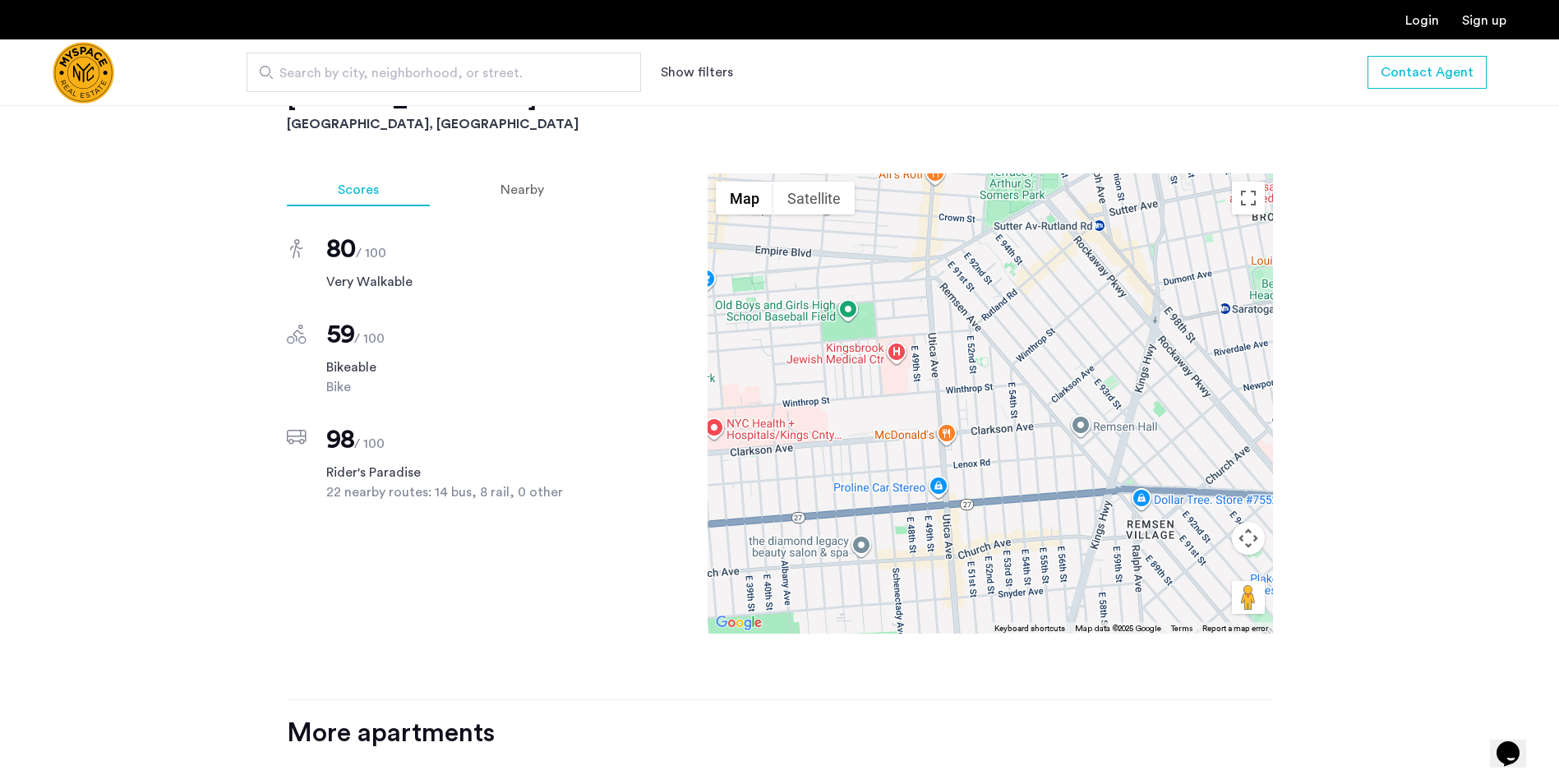
click at [1015, 416] on div at bounding box center [990, 403] width 566 height 460
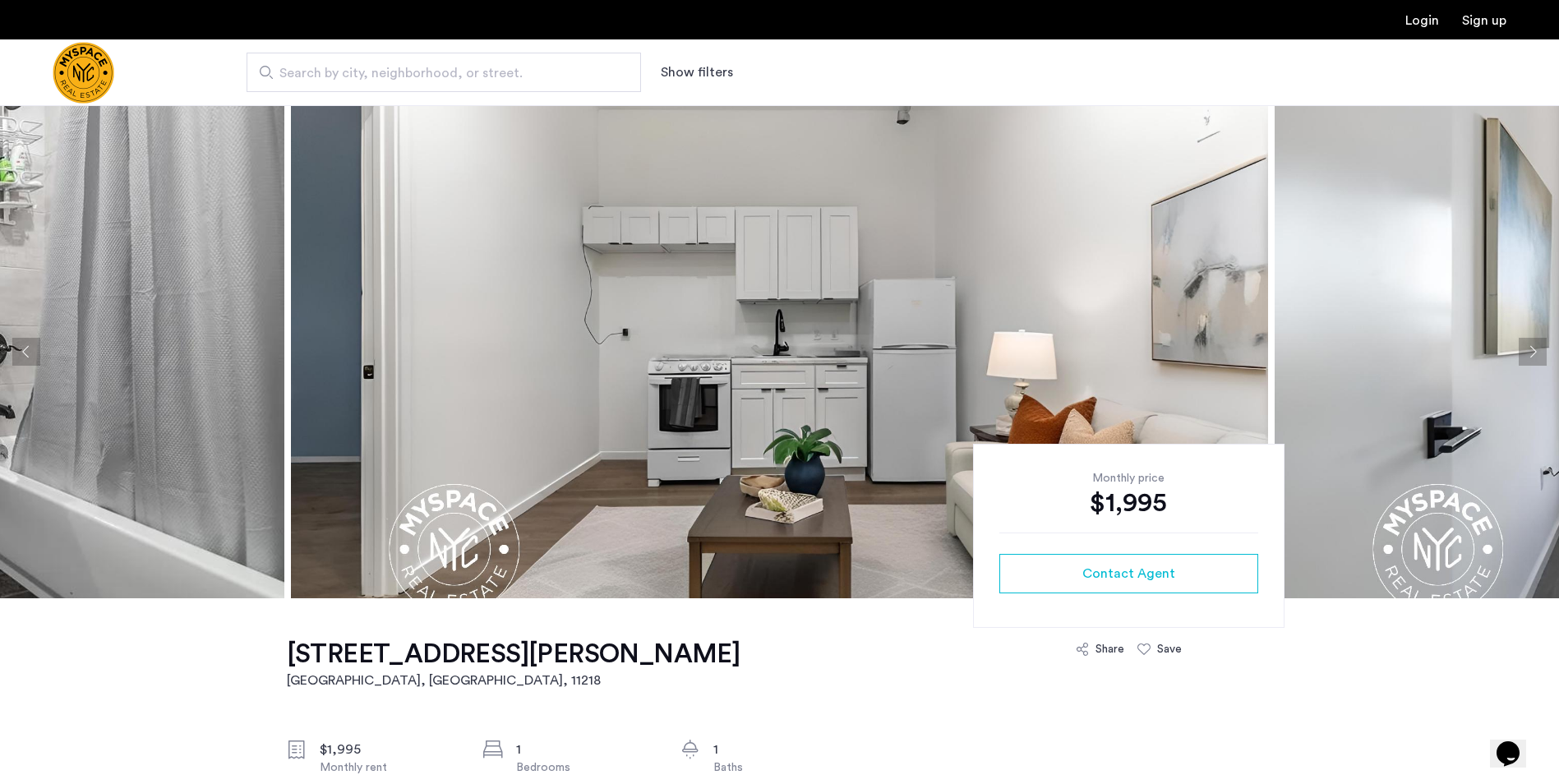
click at [1543, 345] on button "Next apartment" at bounding box center [1533, 352] width 28 height 28
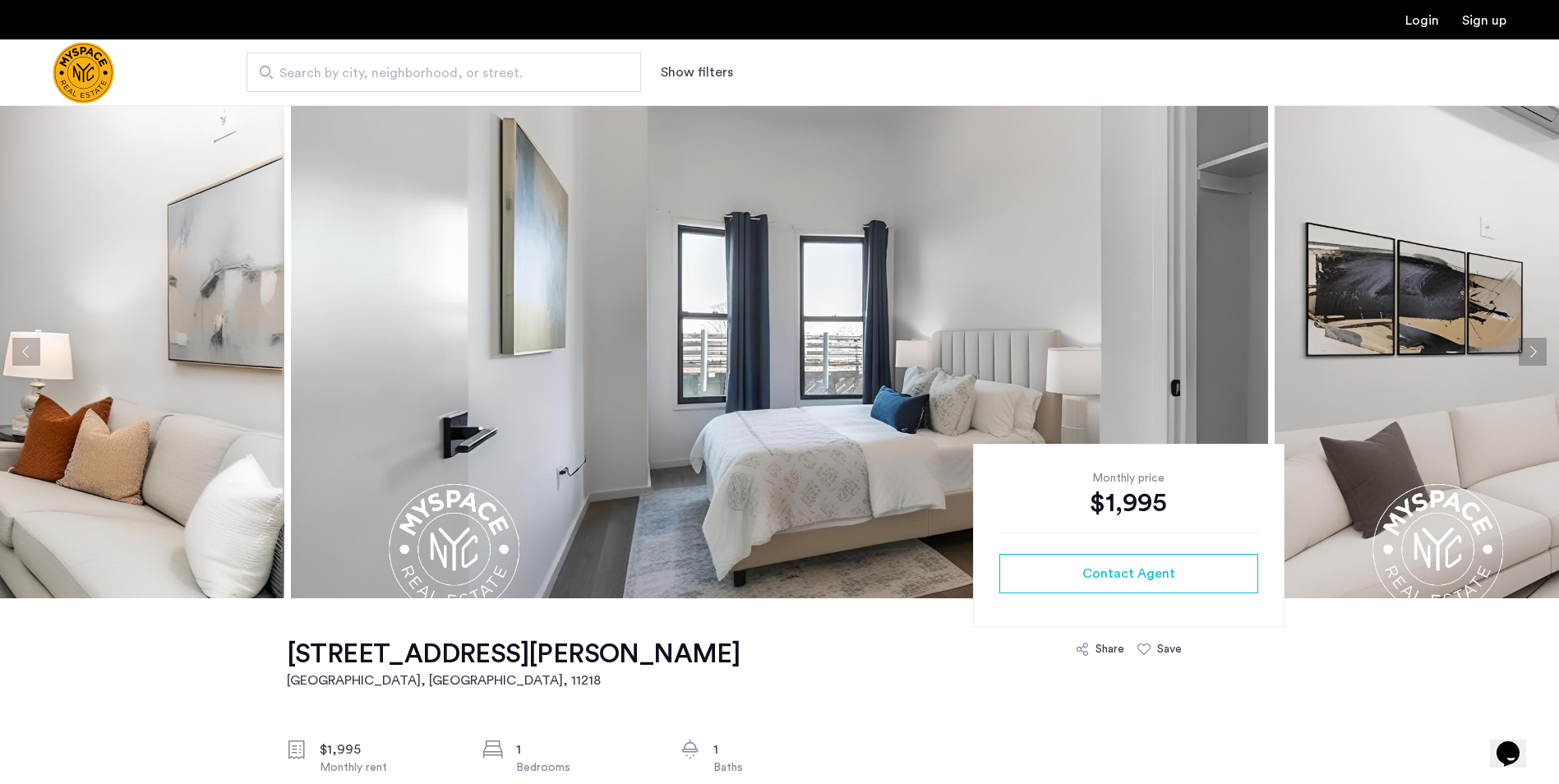
click at [1542, 347] on button "Next apartment" at bounding box center [1533, 352] width 28 height 28
click at [1542, 347] on button "Next apartment" at bounding box center [1533, 352] width 28 height 28
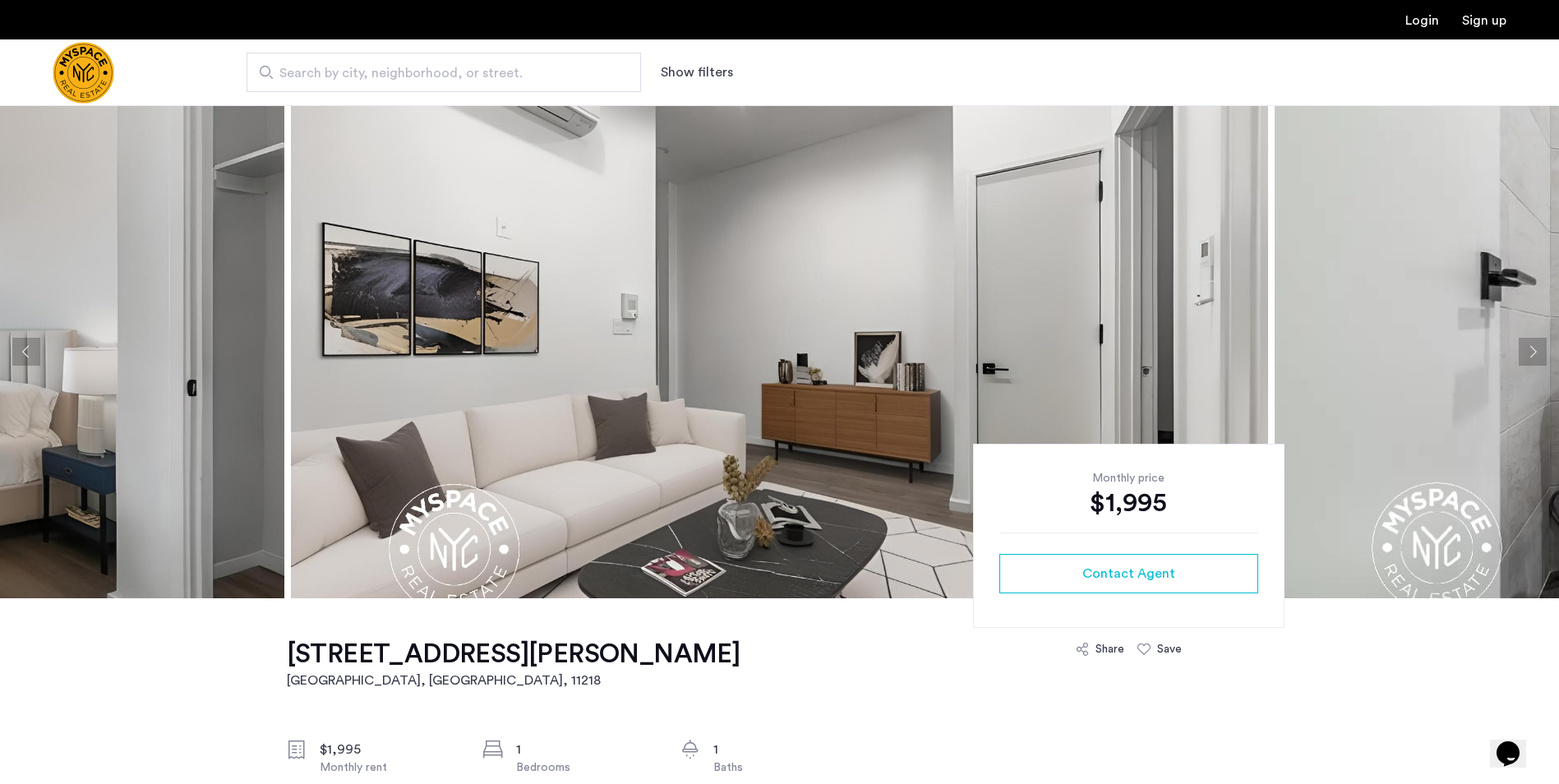
click at [1543, 347] on button "Next apartment" at bounding box center [1533, 352] width 28 height 28
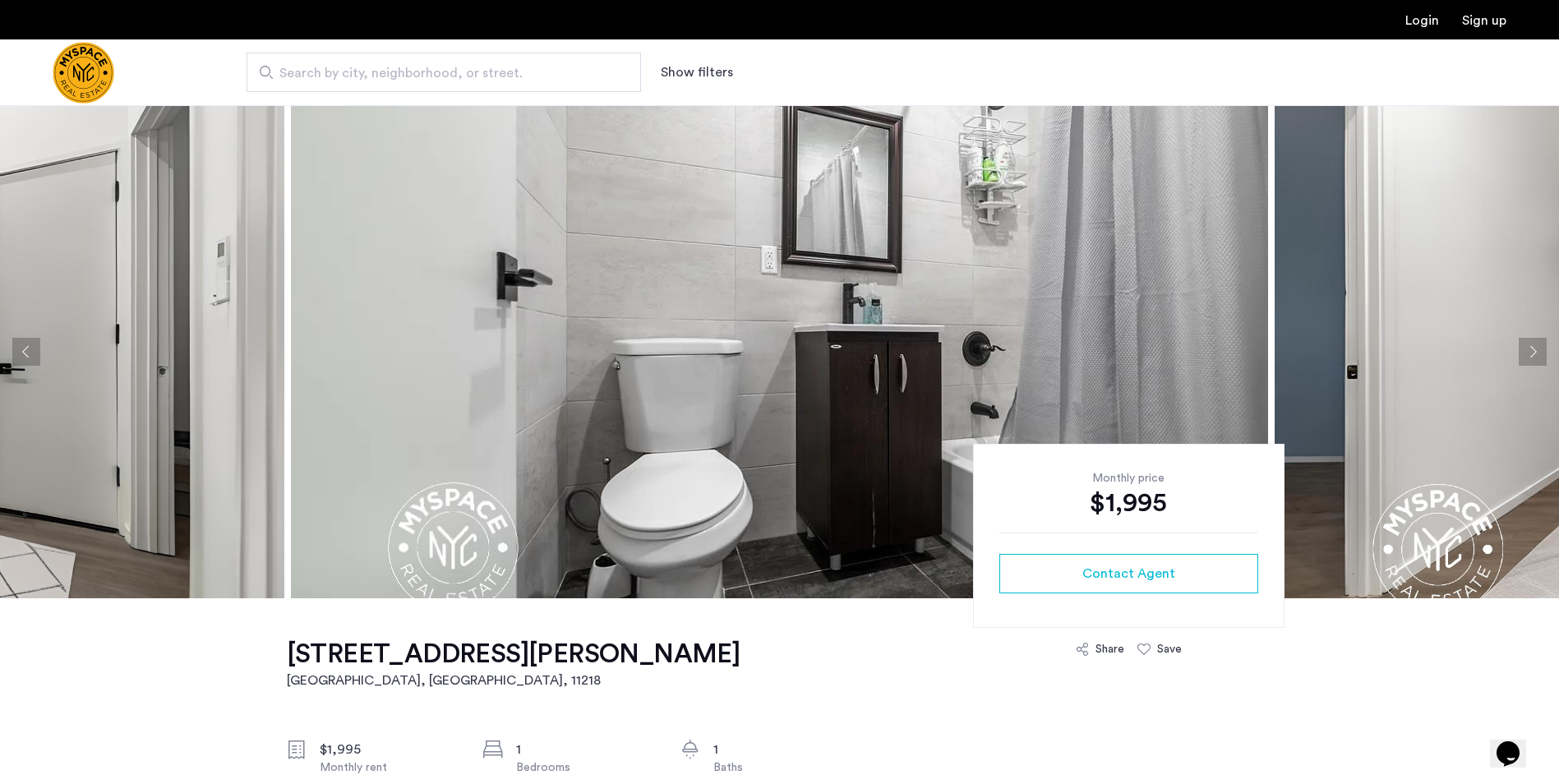
click at [1543, 347] on button "Next apartment" at bounding box center [1533, 352] width 28 height 28
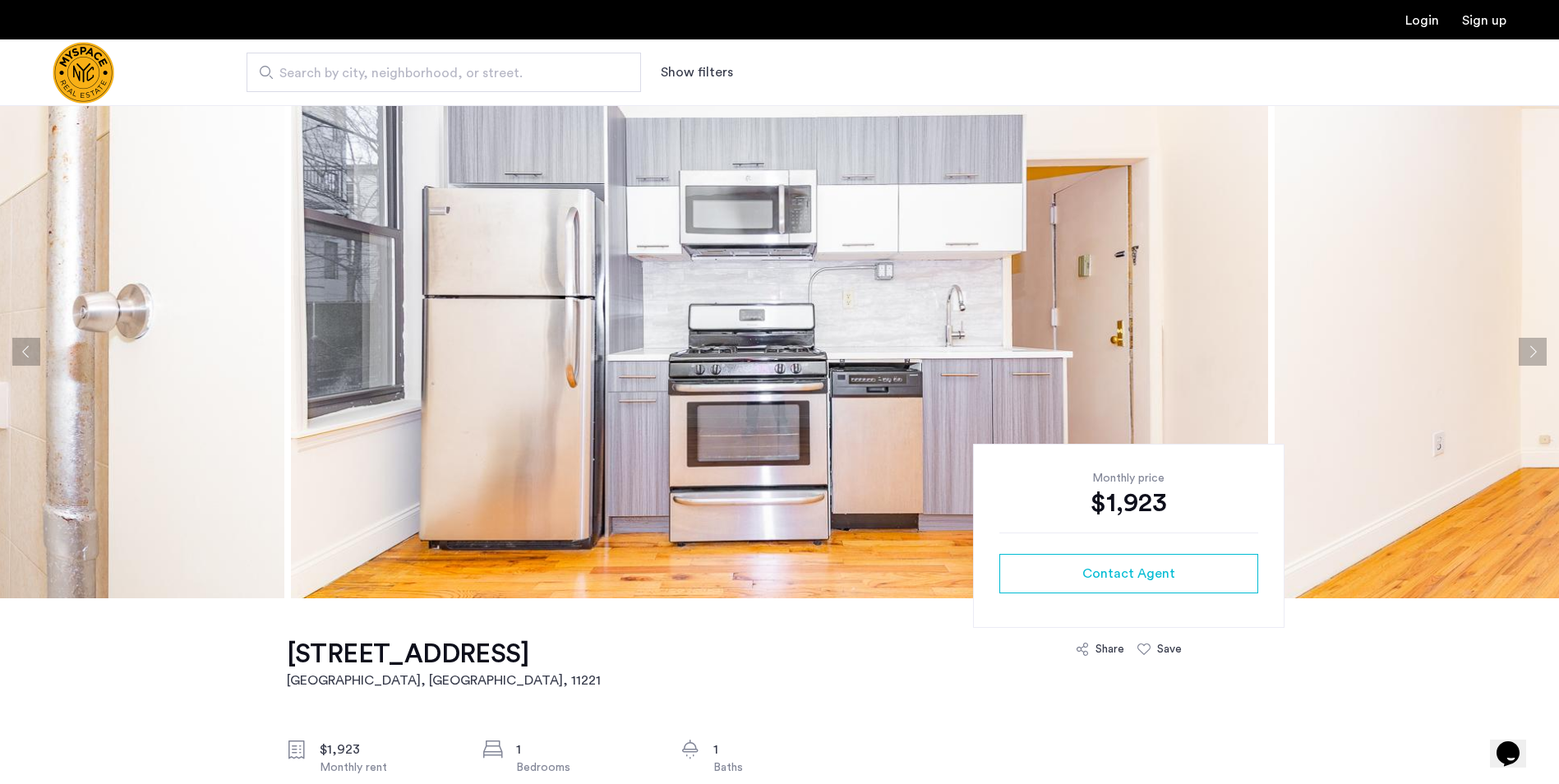
click at [1539, 360] on button "Next apartment" at bounding box center [1533, 352] width 28 height 28
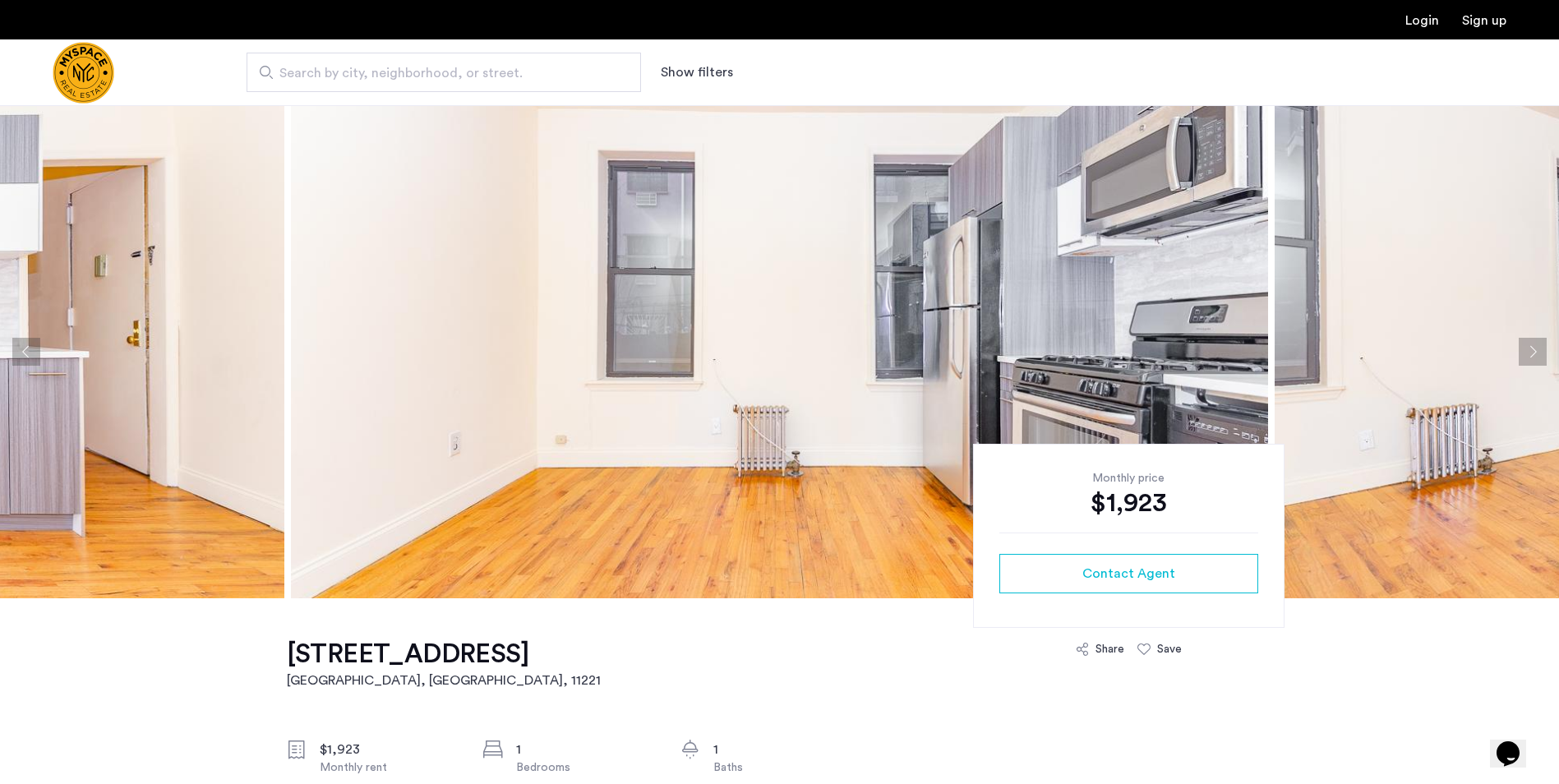
click at [1539, 359] on button "Next apartment" at bounding box center [1533, 352] width 28 height 28
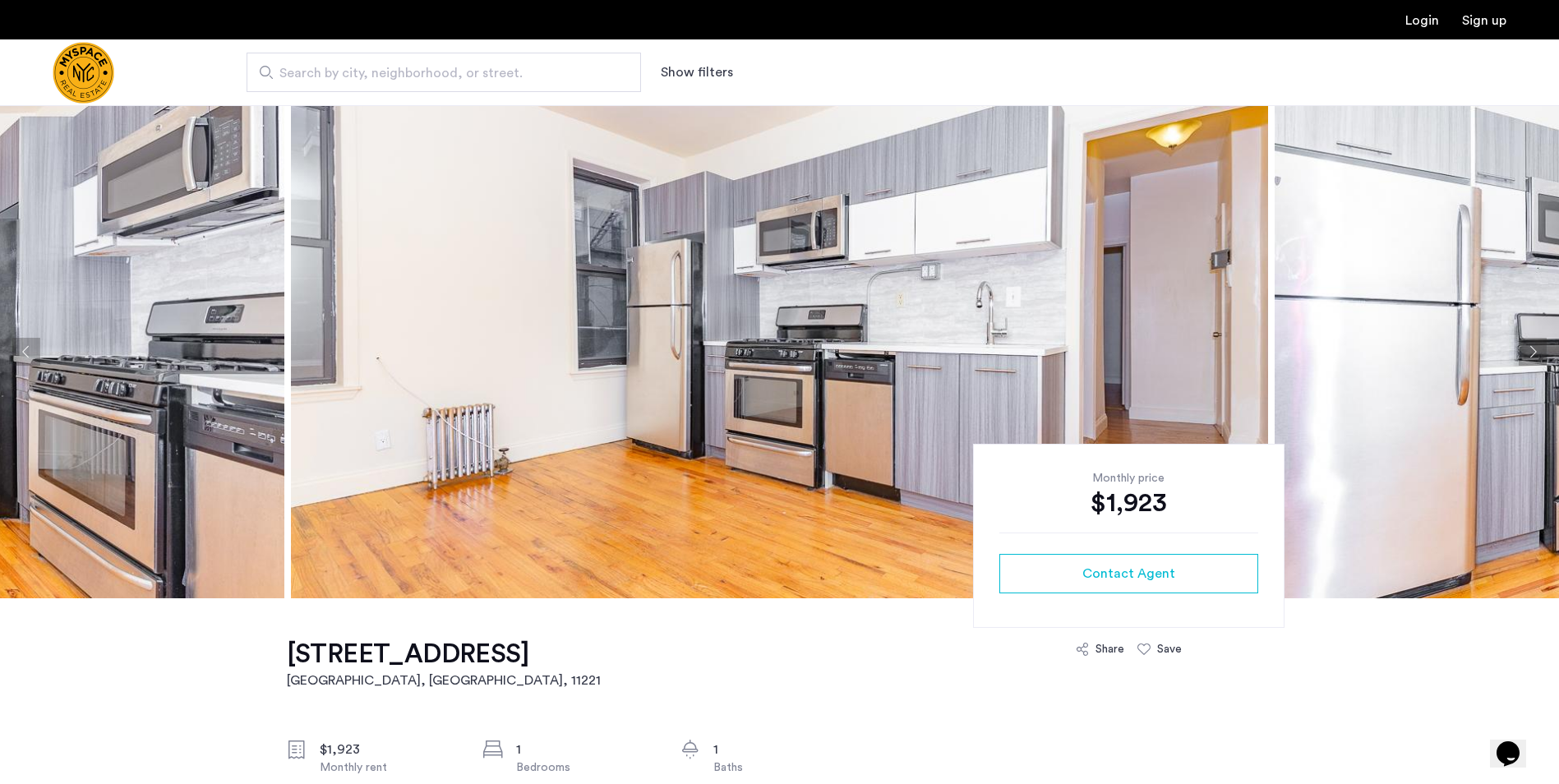
click at [1539, 359] on button "Next apartment" at bounding box center [1533, 352] width 28 height 28
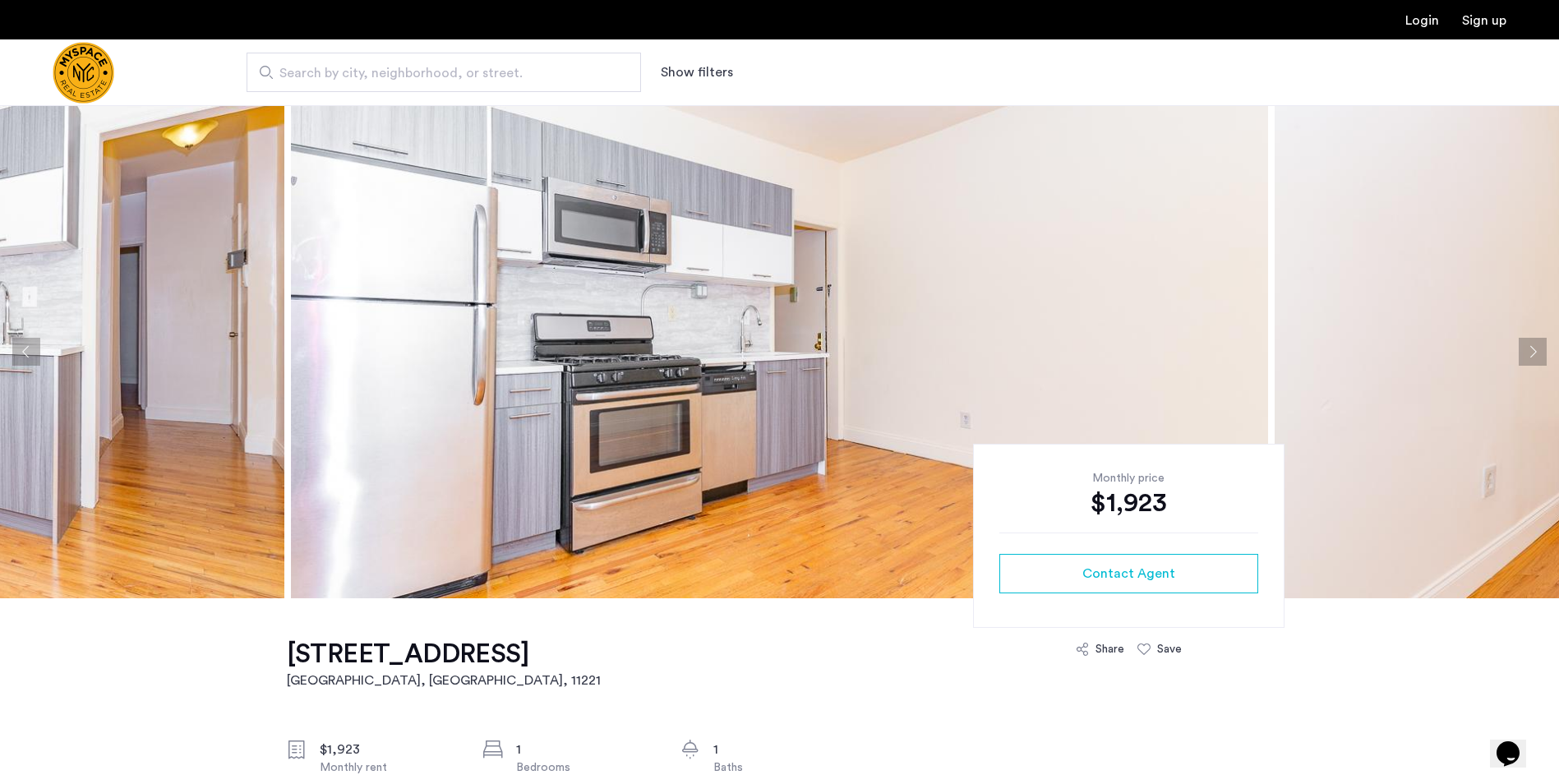
click at [1539, 359] on button "Next apartment" at bounding box center [1533, 352] width 28 height 28
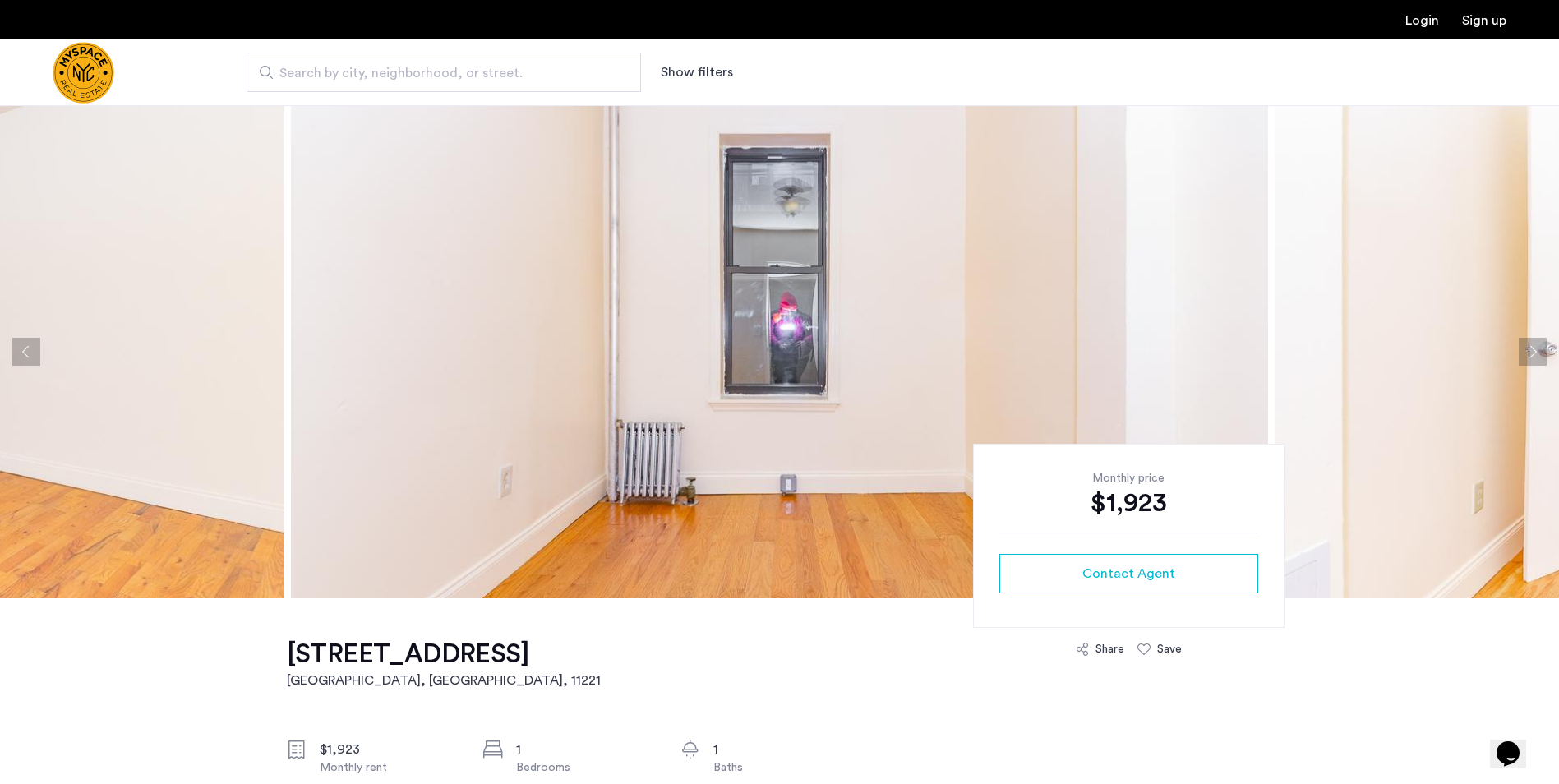
click at [1541, 358] on button "Next apartment" at bounding box center [1533, 352] width 28 height 28
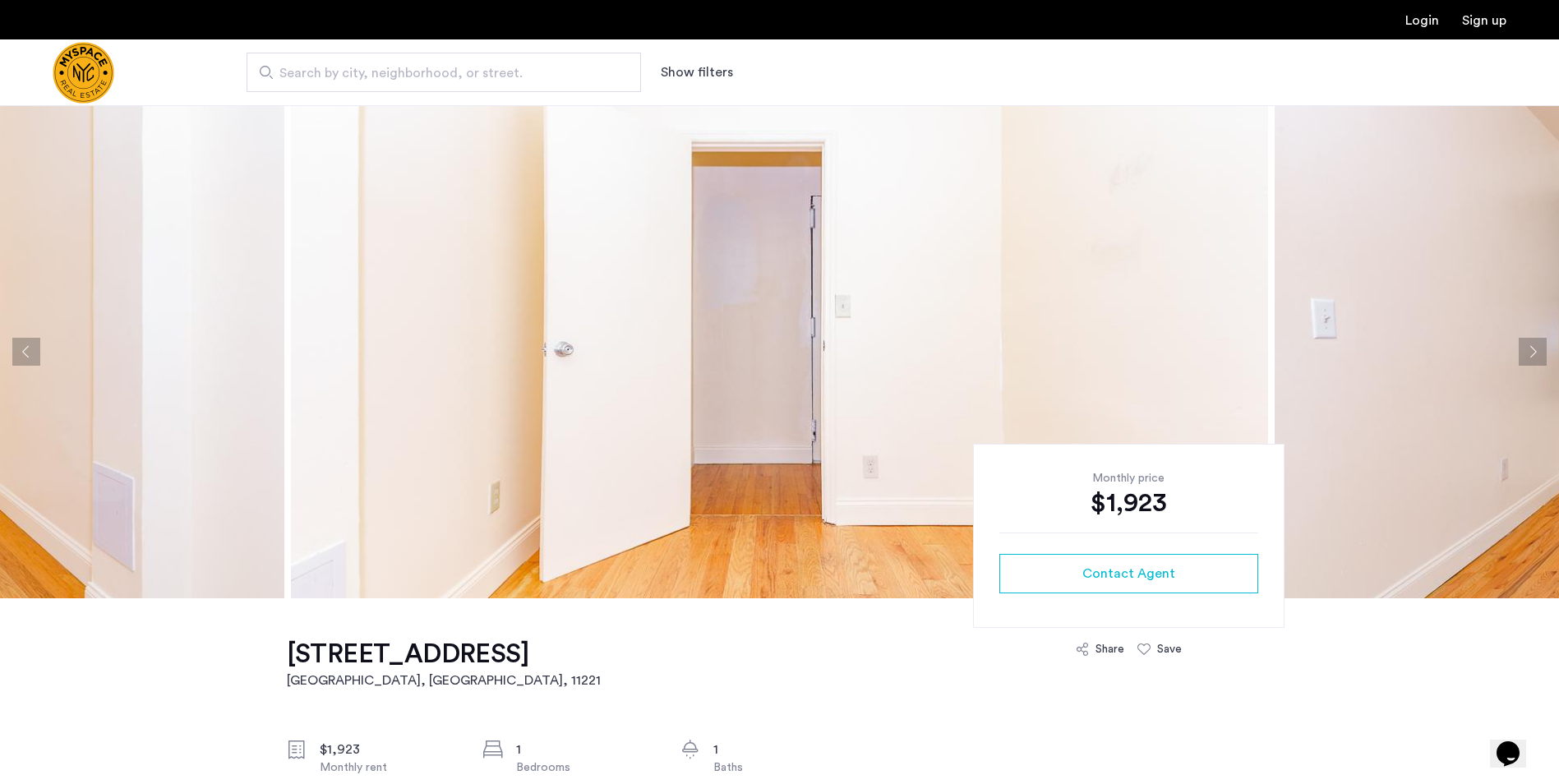
click at [1541, 358] on button "Next apartment" at bounding box center [1533, 352] width 28 height 28
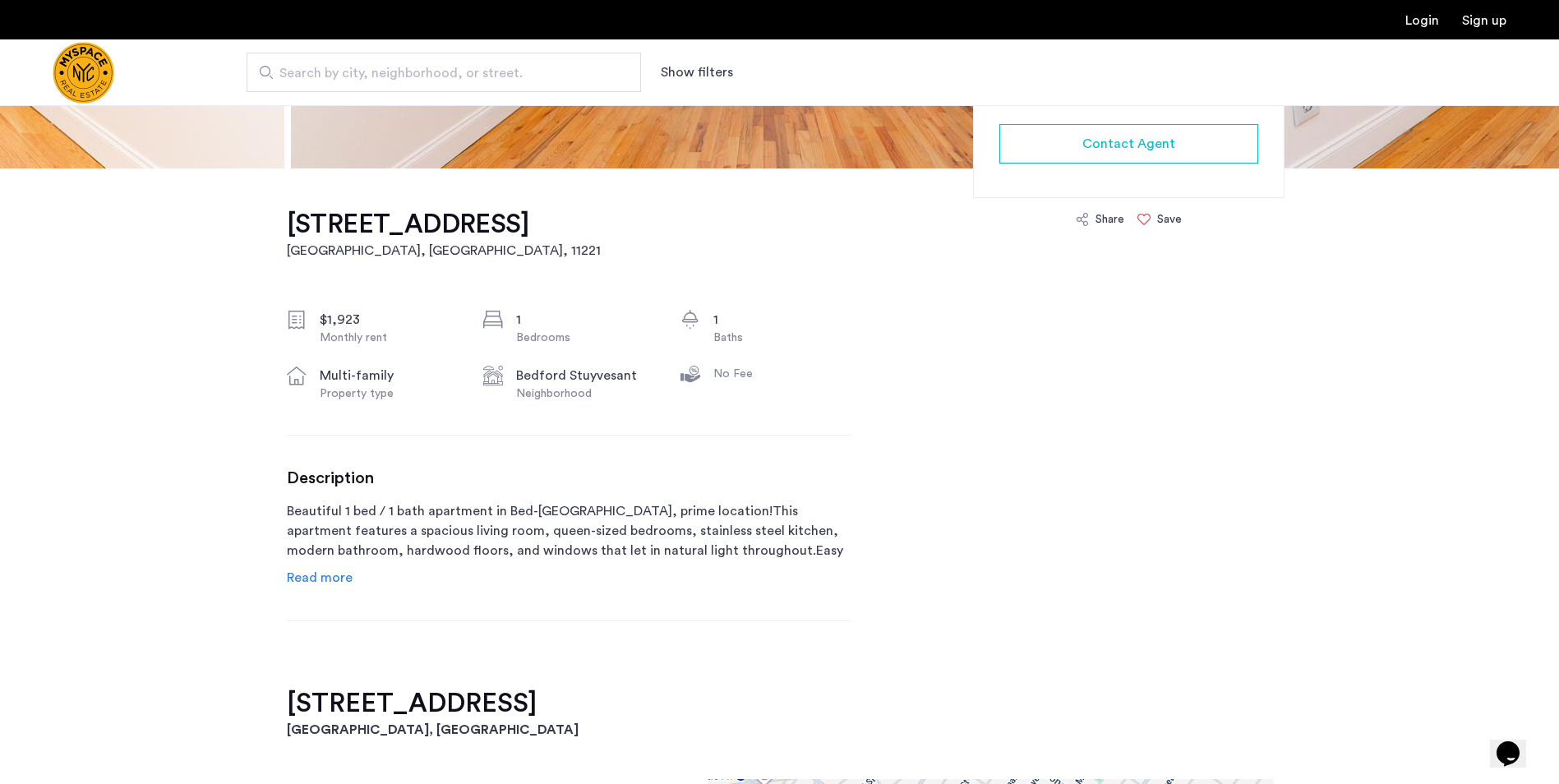
scroll to position [493, 0]
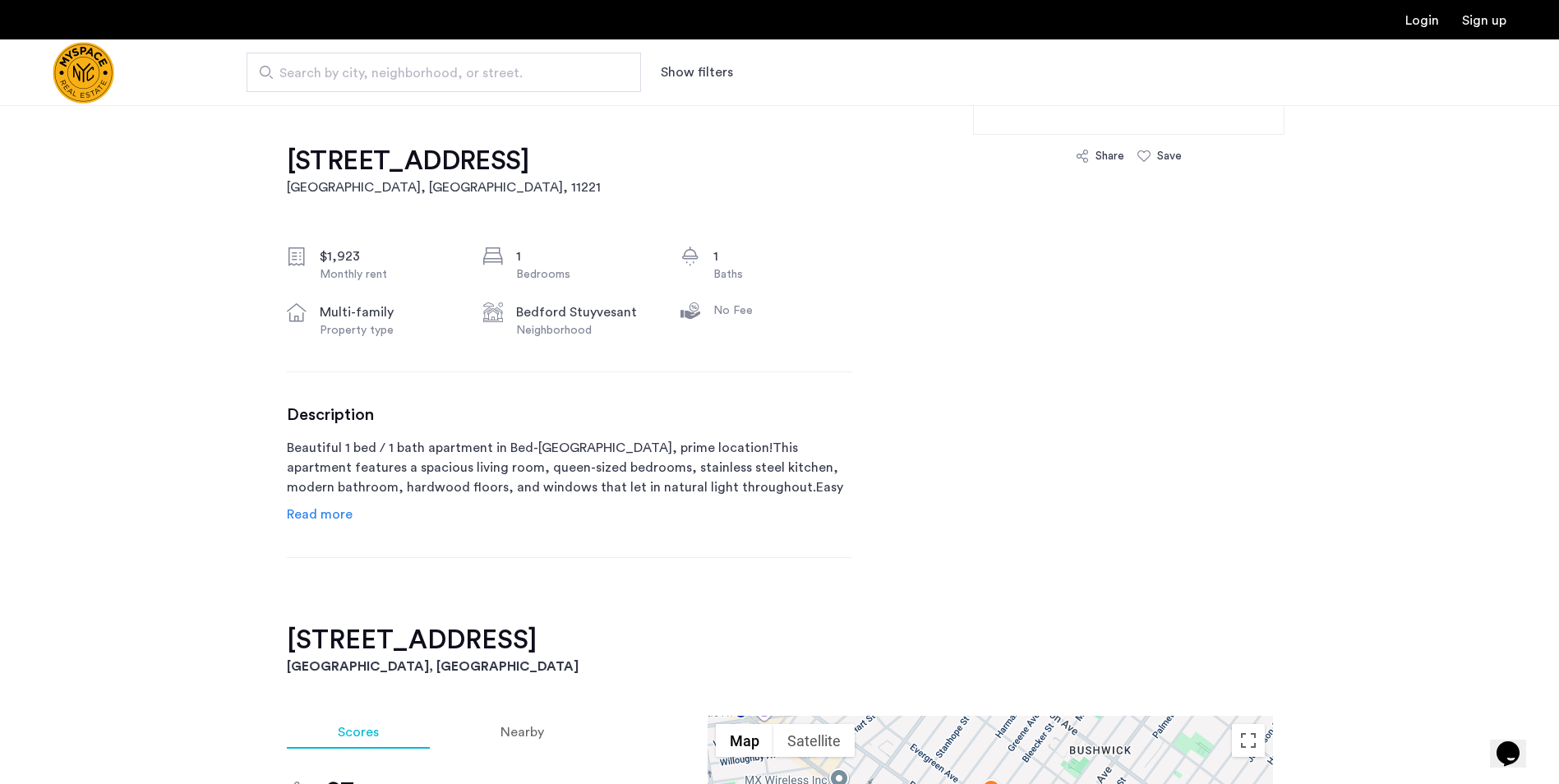
click at [314, 515] on span "Read more" at bounding box center [319, 514] width 66 height 13
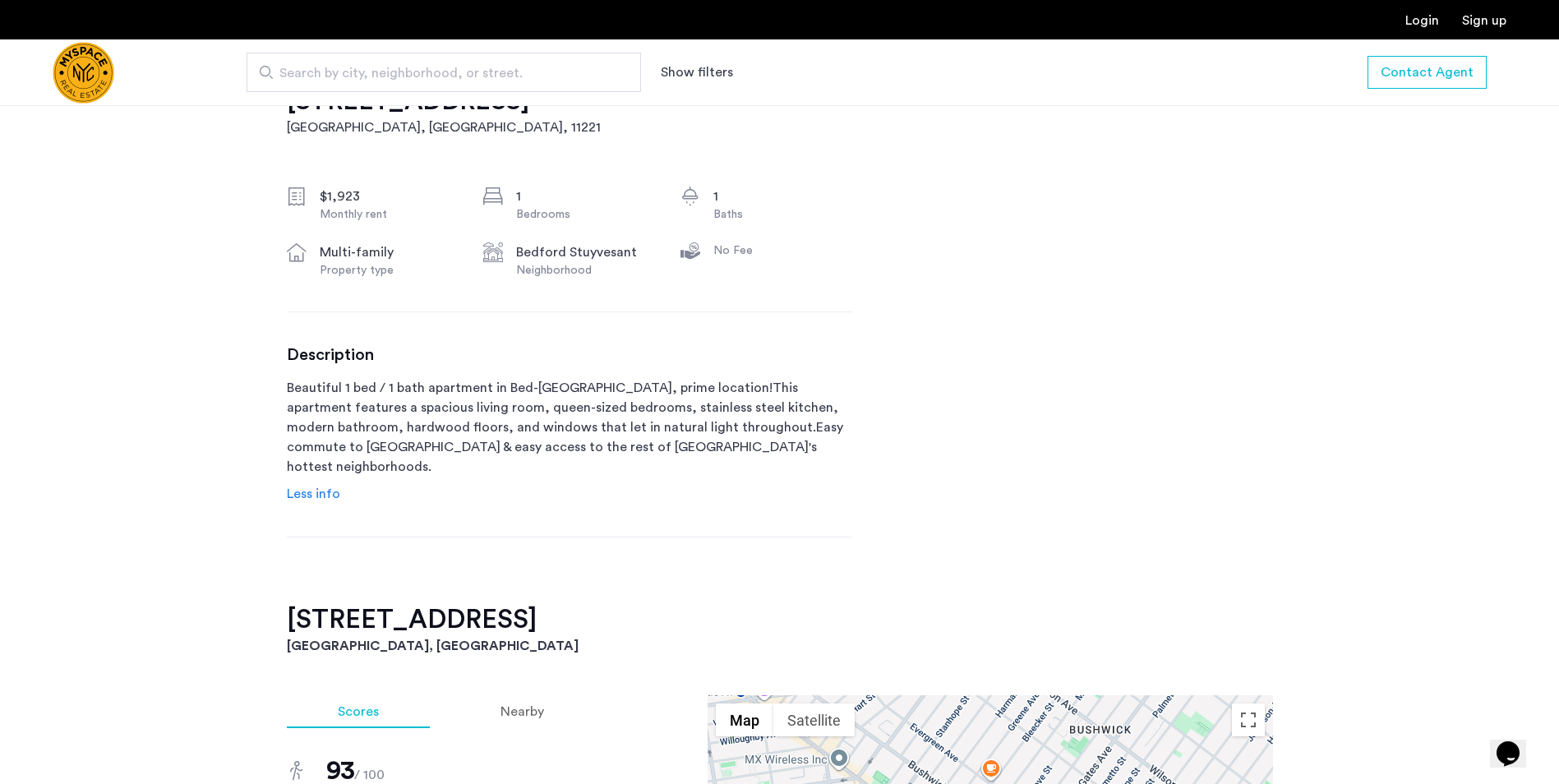
scroll to position [822, 0]
